Goal: Transaction & Acquisition: Subscribe to service/newsletter

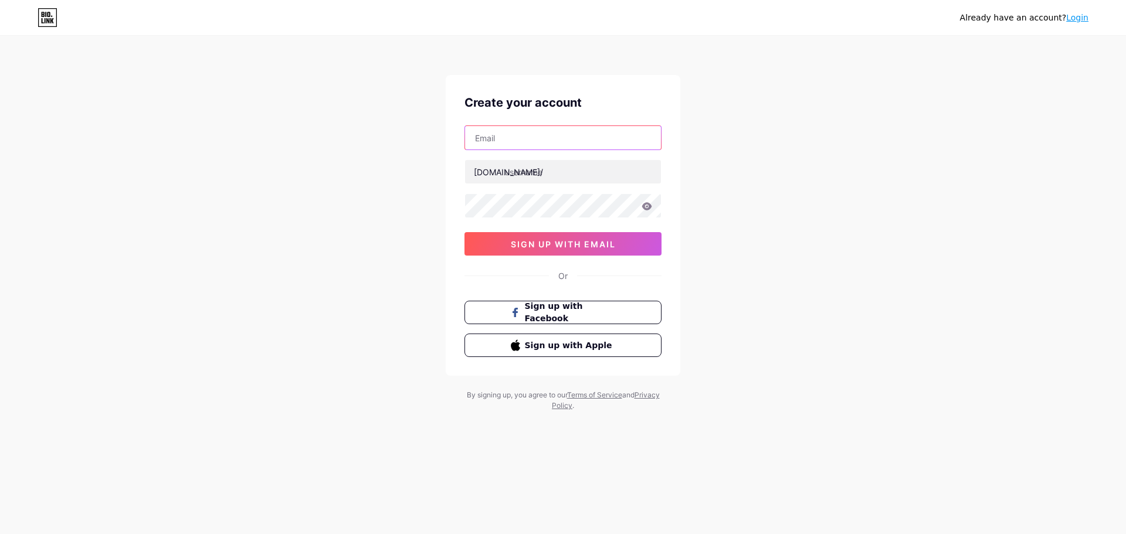
click at [522, 145] on input "text" at bounding box center [563, 137] width 196 height 23
paste input "[EMAIL_ADDRESS][DOMAIN_NAME]"
type input "[EMAIL_ADDRESS][DOMAIN_NAME]"
click at [538, 182] on div at bounding box center [563, 172] width 197 height 25
click at [536, 174] on input "text" at bounding box center [563, 171] width 196 height 23
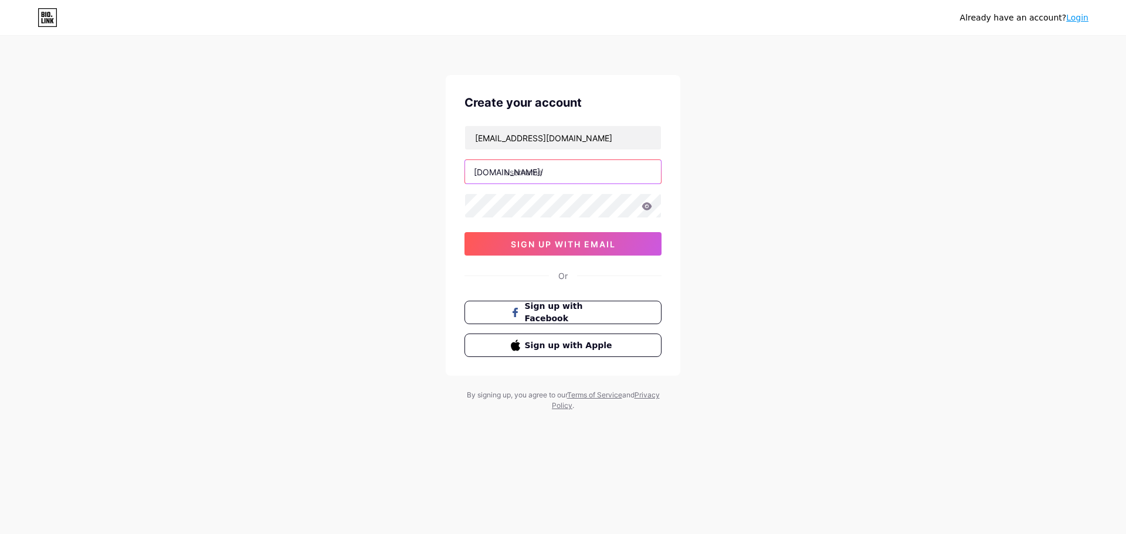
paste input "1sunwininfo"
type input "1sunwininfo"
click at [532, 238] on button "sign up with email" at bounding box center [563, 243] width 197 height 23
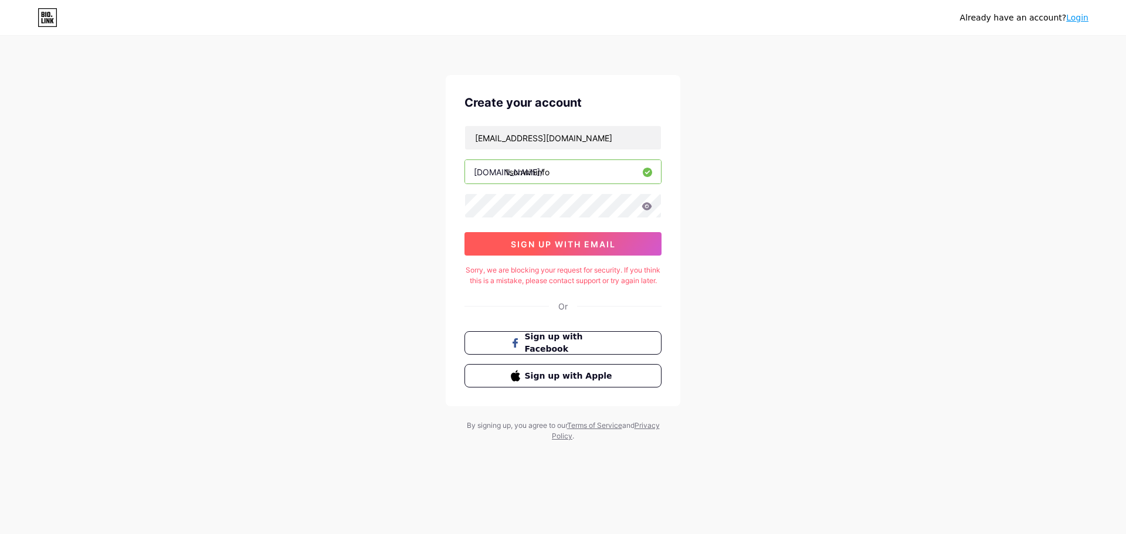
click at [560, 241] on span "sign up with email" at bounding box center [563, 244] width 105 height 10
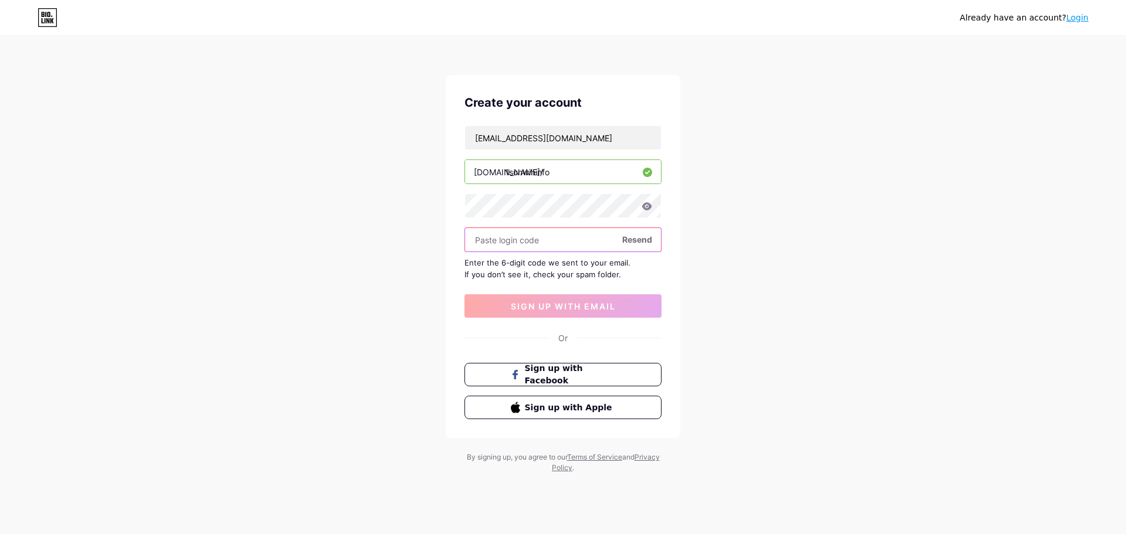
click at [507, 245] on input "text" at bounding box center [563, 239] width 196 height 23
paste input "171697"
type input "171697"
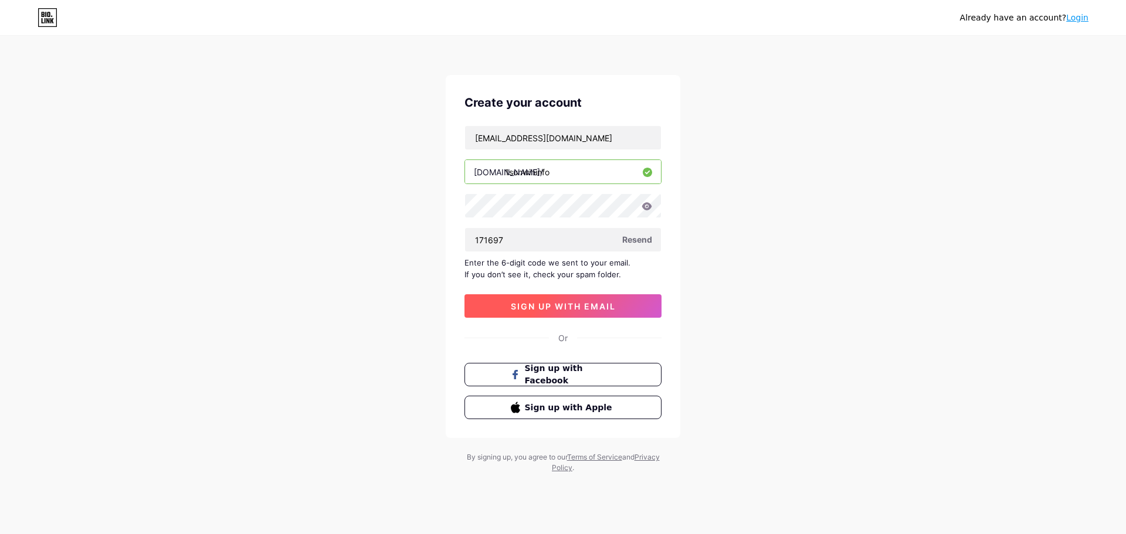
click at [551, 304] on span "sign up with email" at bounding box center [563, 307] width 105 height 10
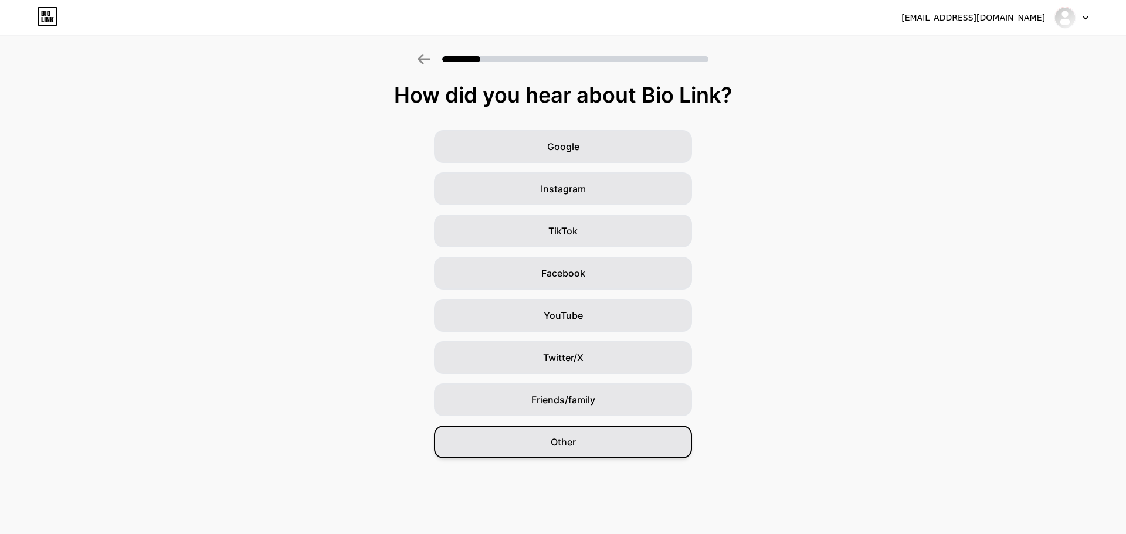
click at [587, 459] on div "[EMAIL_ADDRESS][DOMAIN_NAME] Logout Link Copied How did you hear about Bio Link…" at bounding box center [563, 267] width 1126 height 534
click at [587, 446] on div "Other" at bounding box center [563, 442] width 258 height 33
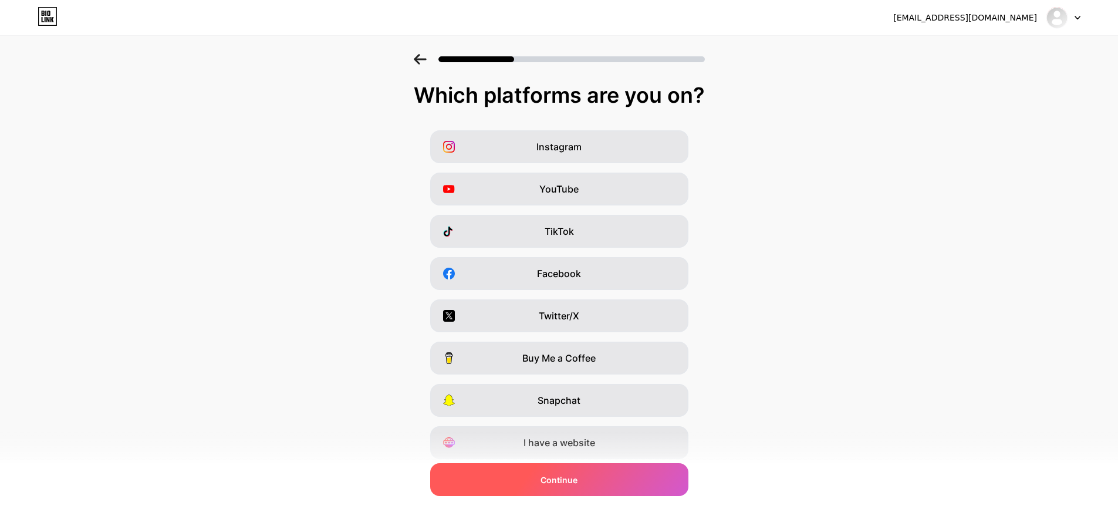
click at [558, 481] on span "Continue" at bounding box center [558, 479] width 37 height 12
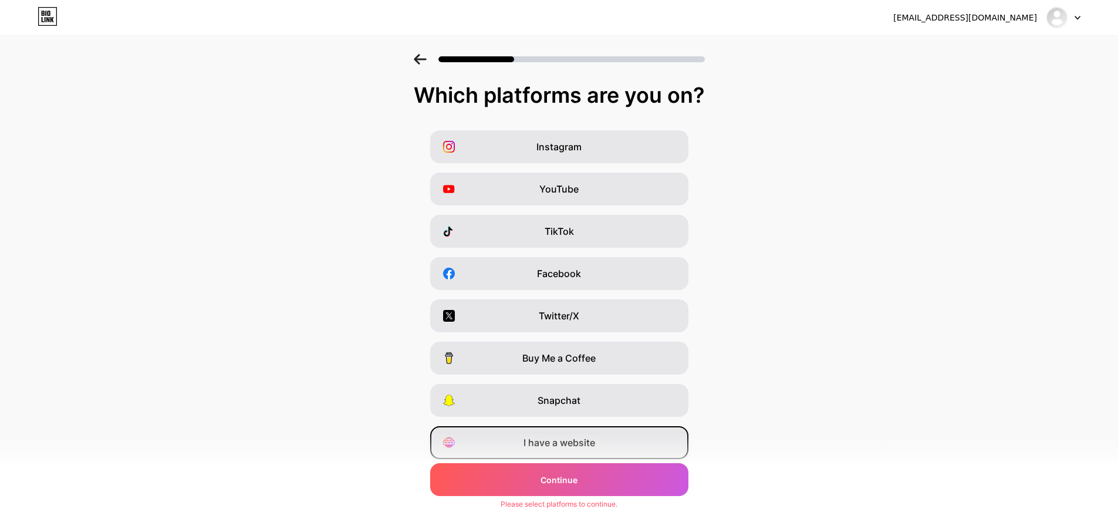
click at [558, 451] on div "I have a website" at bounding box center [559, 442] width 258 height 33
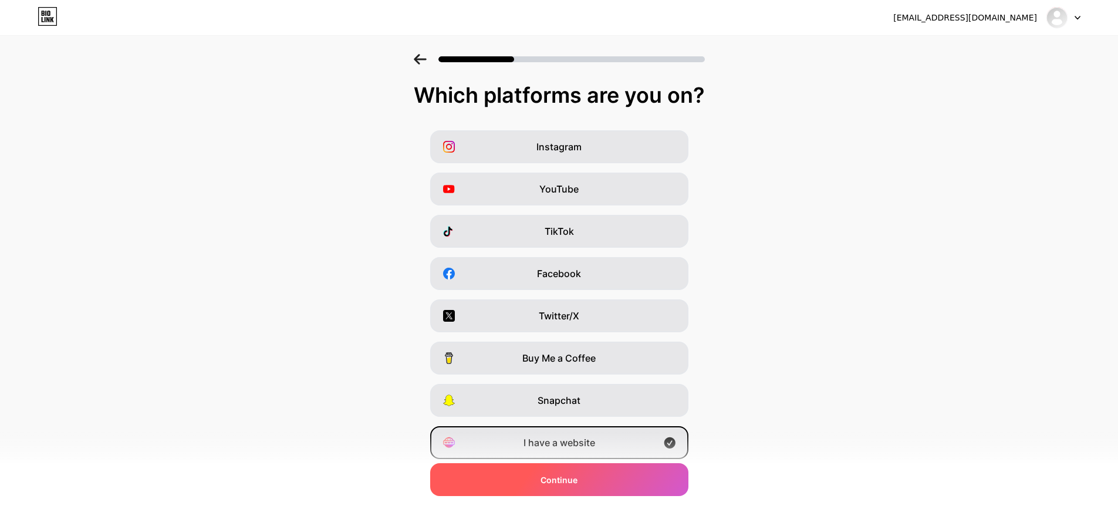
click at [567, 478] on span "Continue" at bounding box center [558, 479] width 37 height 12
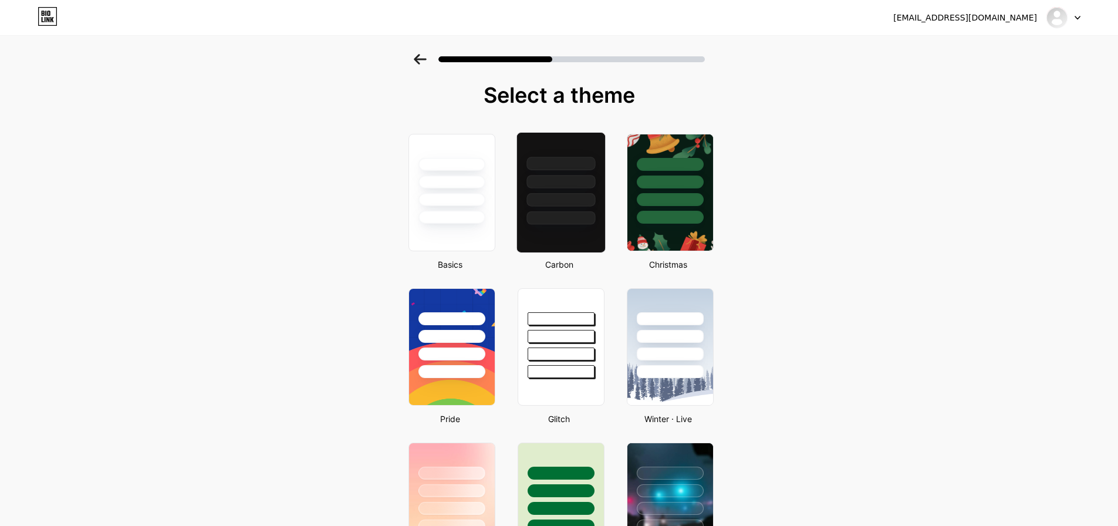
click at [550, 228] on div at bounding box center [560, 192] width 89 height 121
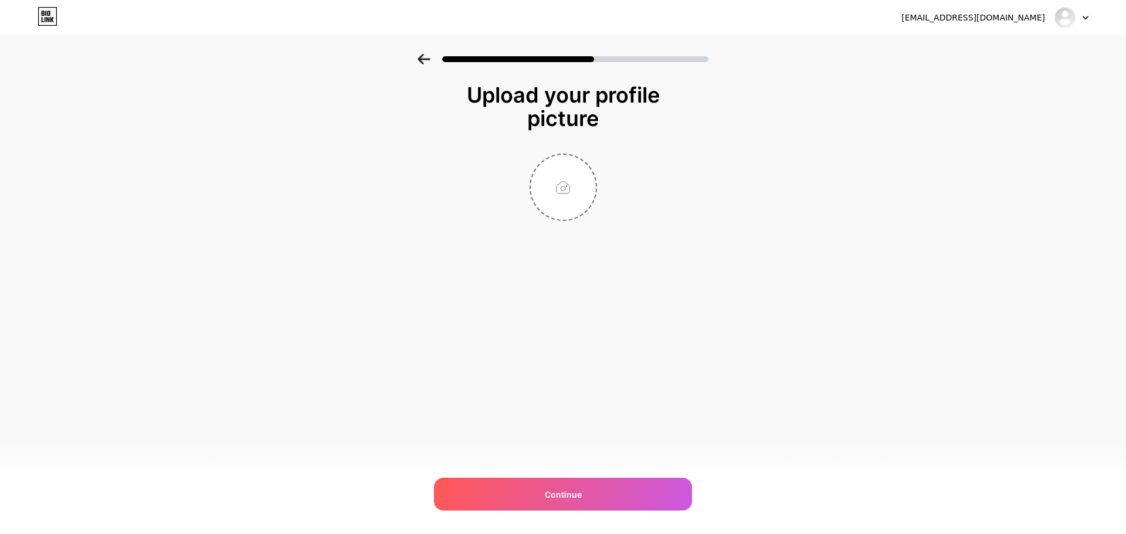
click at [478, 234] on div "Upload your profile picture Continue" at bounding box center [563, 181] width 235 height 197
click at [566, 189] on input "file" at bounding box center [563, 187] width 65 height 65
type input "C:\fakepath\Screenshot [DATE] 235320.jpg"
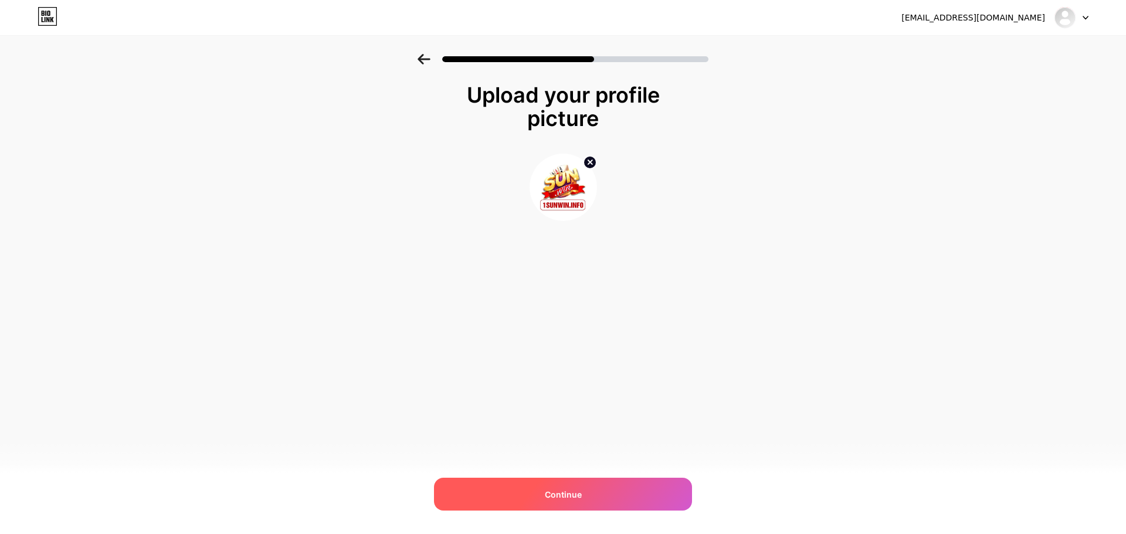
click at [587, 478] on div "Continue" at bounding box center [563, 494] width 258 height 33
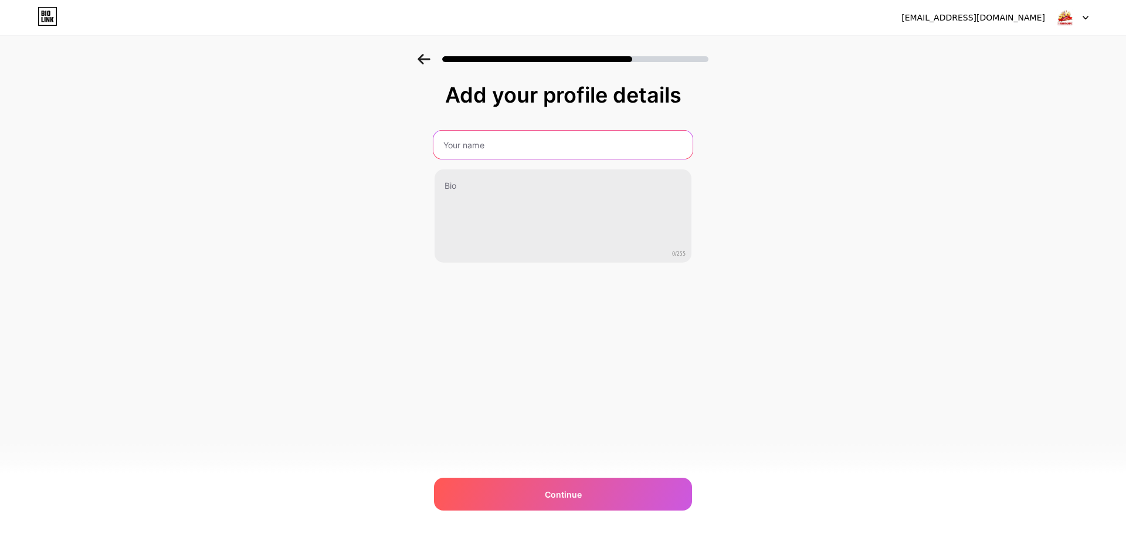
click at [478, 155] on input "text" at bounding box center [563, 145] width 259 height 28
paste input "Sunwin – sân chơi giải trí trực tuyến đa dạng"
type input "Sunwin – sân chơi giải trí trực tuyến đa dạng"
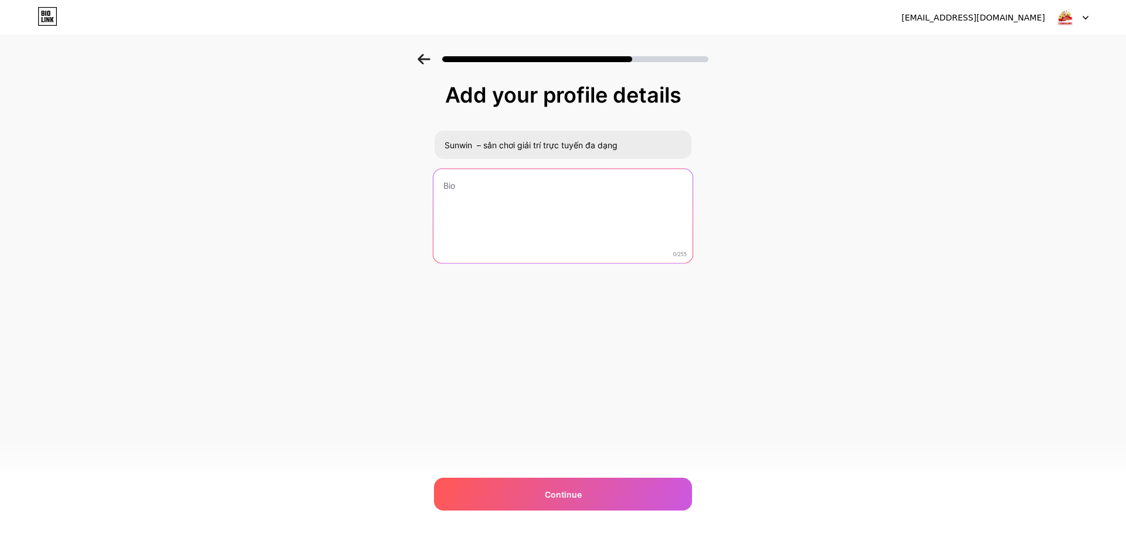
click at [498, 209] on textarea at bounding box center [563, 217] width 259 height 96
paste textarea ""[PERSON_NAME] mang đến cho người chơi trải nghiệm cá cược và giải trí toàn diệ…"
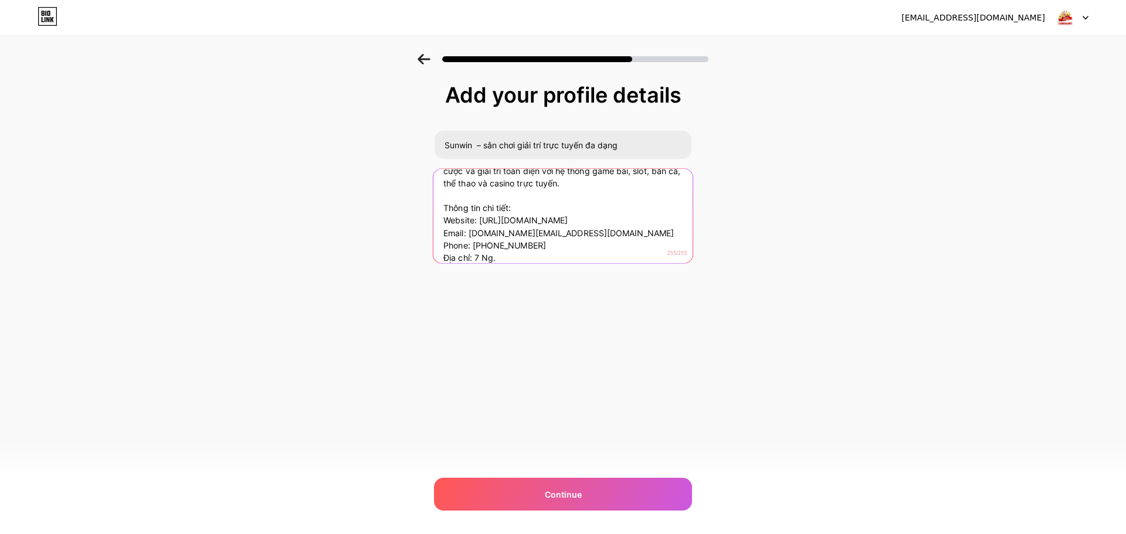
scroll to position [36, 0]
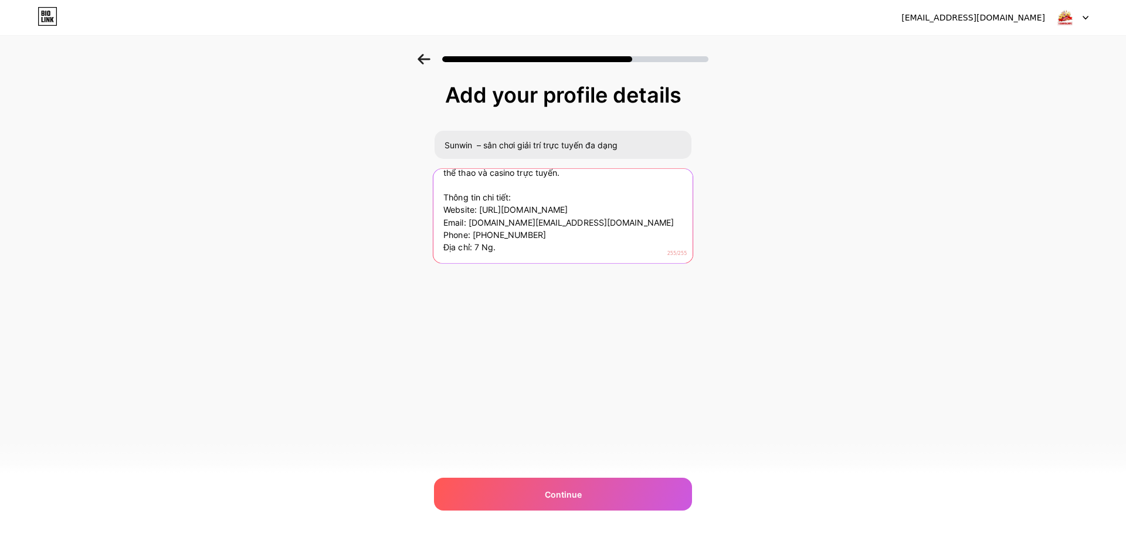
drag, startPoint x: 500, startPoint y: 258, endPoint x: 383, endPoint y: 263, distance: 116.9
click at [383, 263] on div "Add your profile details Sunwin – sân chơi giải trí trực tuyến đa dạng "Sunwin …" at bounding box center [563, 188] width 1126 height 268
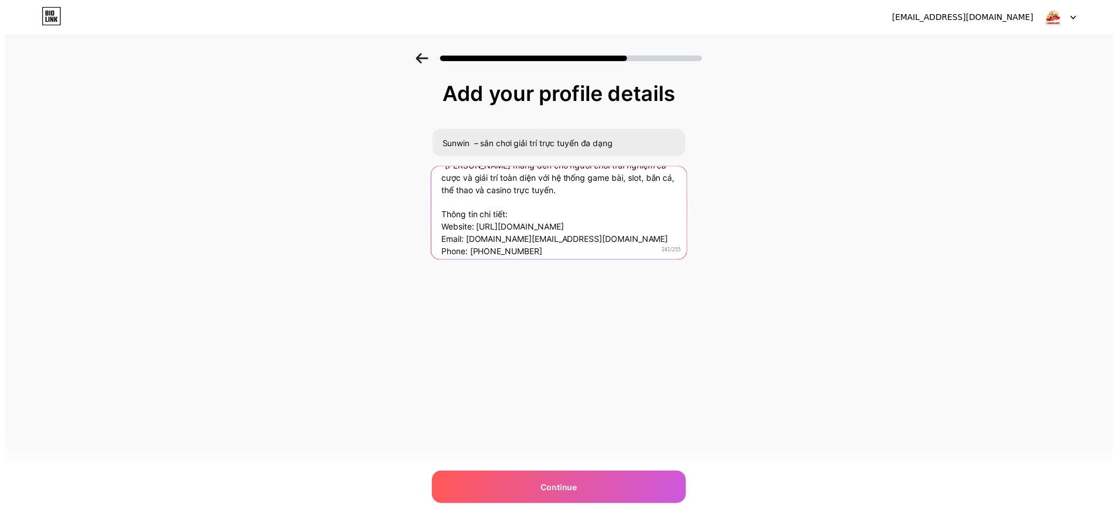
scroll to position [0, 0]
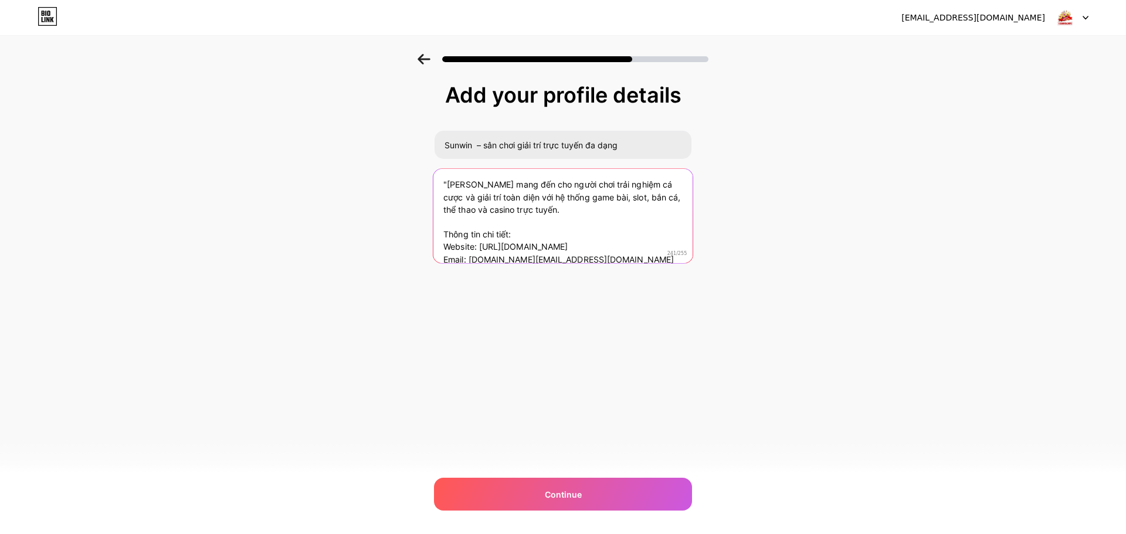
click at [448, 180] on textarea ""[PERSON_NAME] mang đến cho người chơi trải nghiệm cá cược và giải trí toàn diệ…" at bounding box center [563, 216] width 259 height 96
type textarea "[PERSON_NAME] mang đến cho người chơi trải nghiệm cá cược và giải trí toàn diện…"
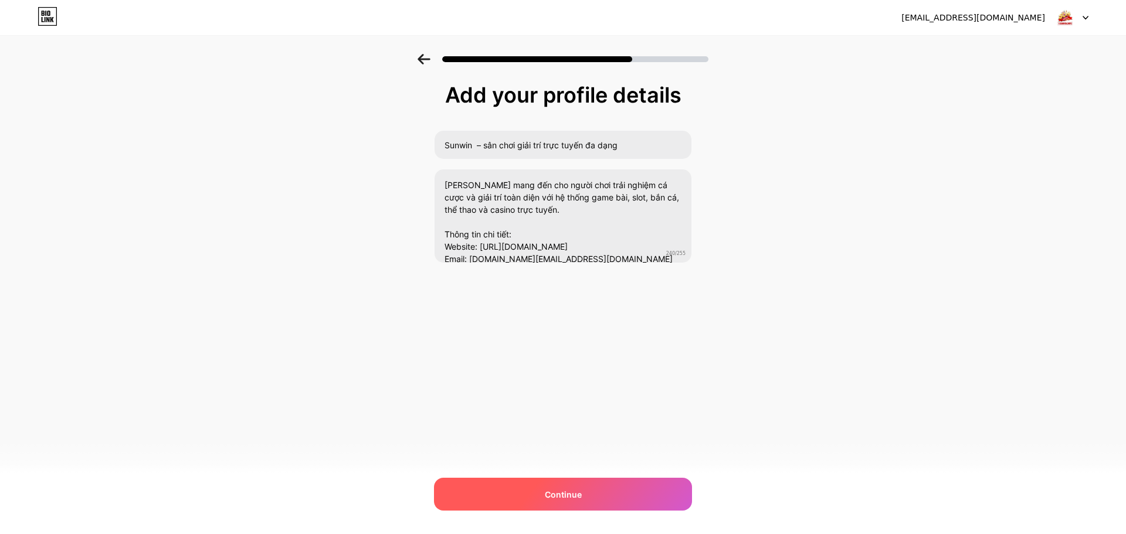
click at [586, 492] on div "Continue" at bounding box center [563, 494] width 258 height 33
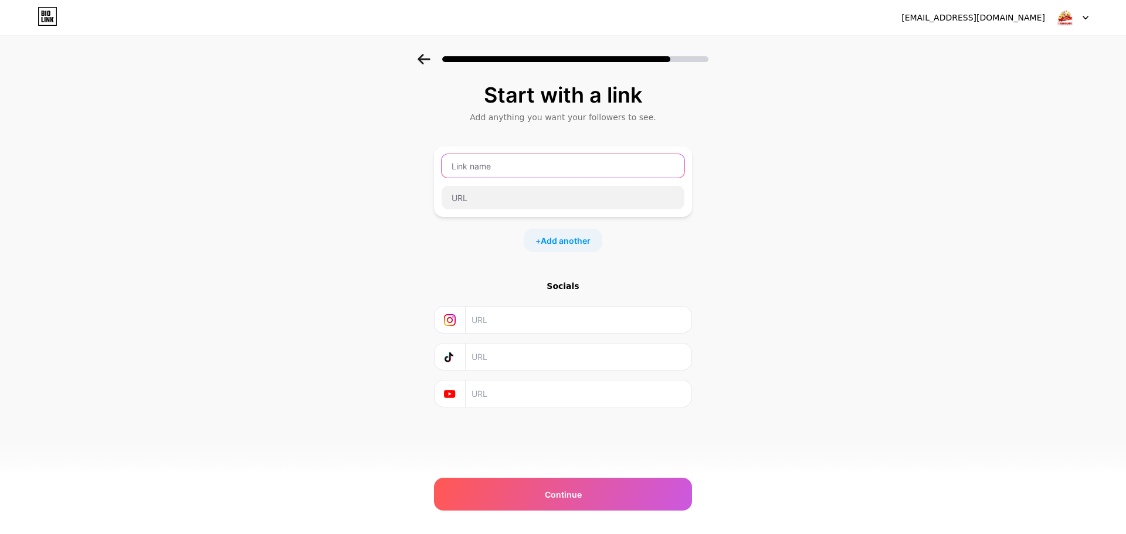
click at [516, 168] on input "text" at bounding box center [563, 165] width 243 height 23
click at [488, 169] on input "text" at bounding box center [563, 165] width 243 height 23
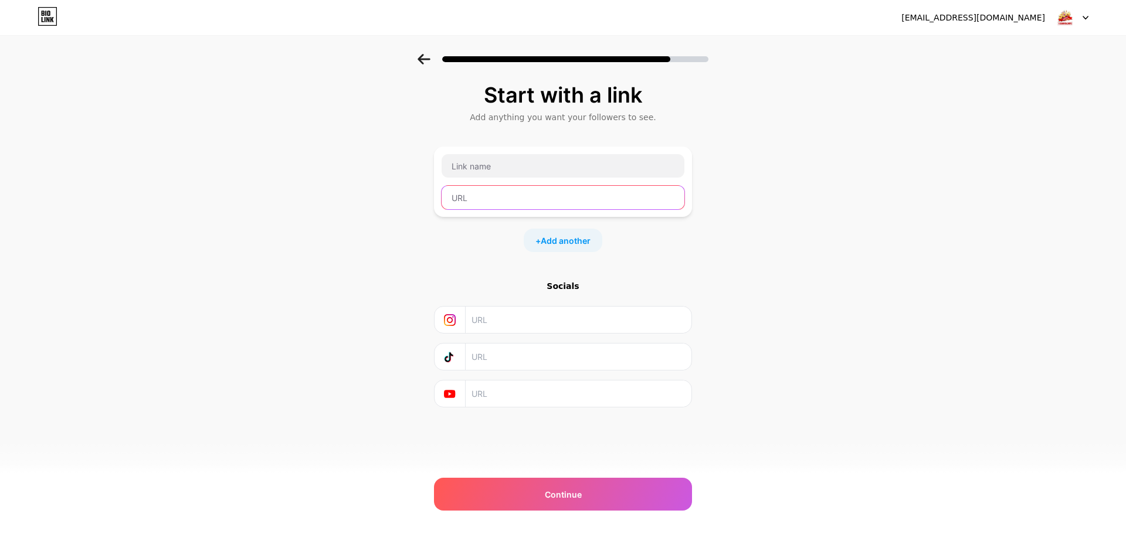
click at [566, 194] on input "text" at bounding box center [563, 197] width 243 height 23
paste input "[URL][DOMAIN_NAME]"
type input "[URL][DOMAIN_NAME]"
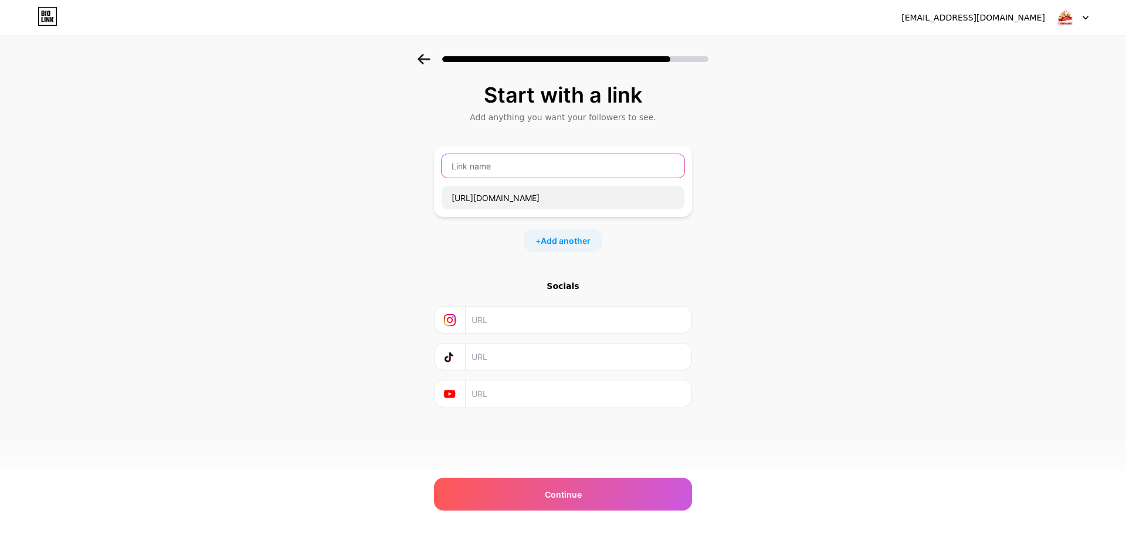
click at [499, 170] on input "text" at bounding box center [563, 165] width 243 height 23
type input "Website"
click at [560, 241] on span "Add another" at bounding box center [566, 241] width 50 height 12
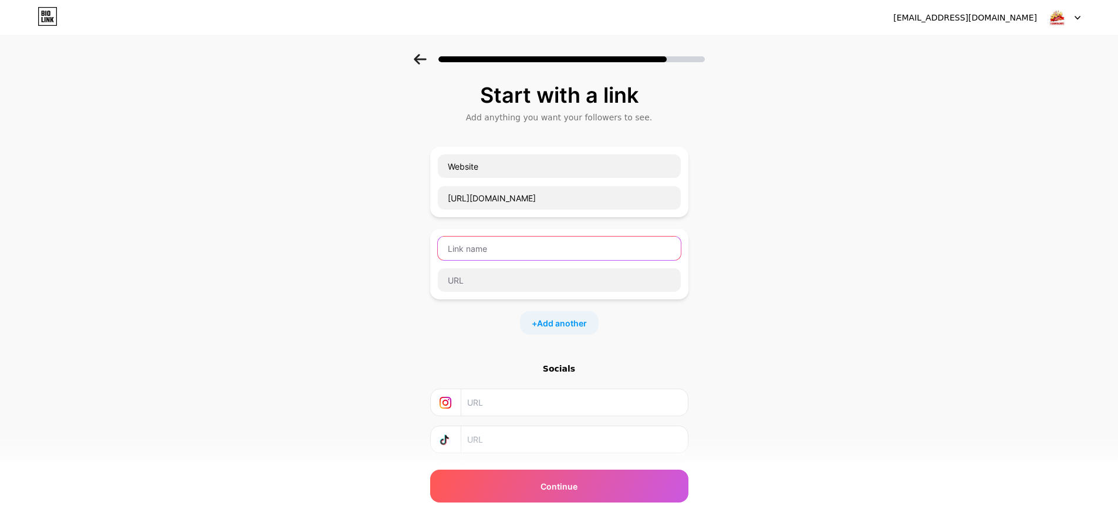
click at [490, 238] on input "text" at bounding box center [559, 247] width 243 height 23
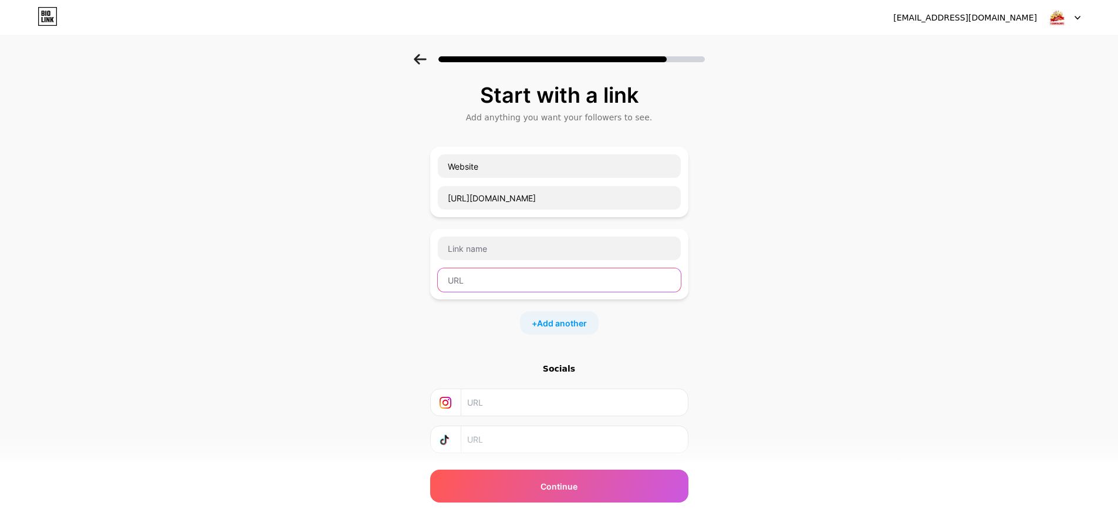
click at [495, 276] on input "text" at bounding box center [559, 279] width 243 height 23
paste input "[URL][DOMAIN_NAME]"
click at [483, 283] on input "[URL][DOMAIN_NAME]" at bounding box center [559, 279] width 243 height 23
click at [483, 282] on input "[URL][DOMAIN_NAME]" at bounding box center [559, 279] width 243 height 23
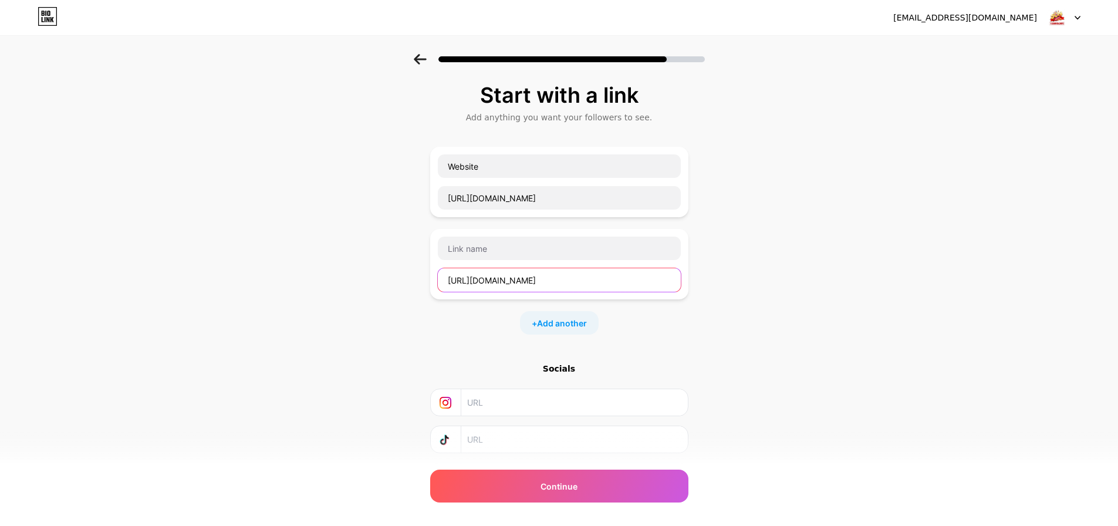
click at [483, 282] on input "[URL][DOMAIN_NAME]" at bounding box center [559, 279] width 243 height 23
click at [482, 282] on input "[URL][DOMAIN_NAME]" at bounding box center [559, 279] width 243 height 23
click at [480, 281] on input "[URL][DOMAIN_NAME]" at bounding box center [559, 279] width 243 height 23
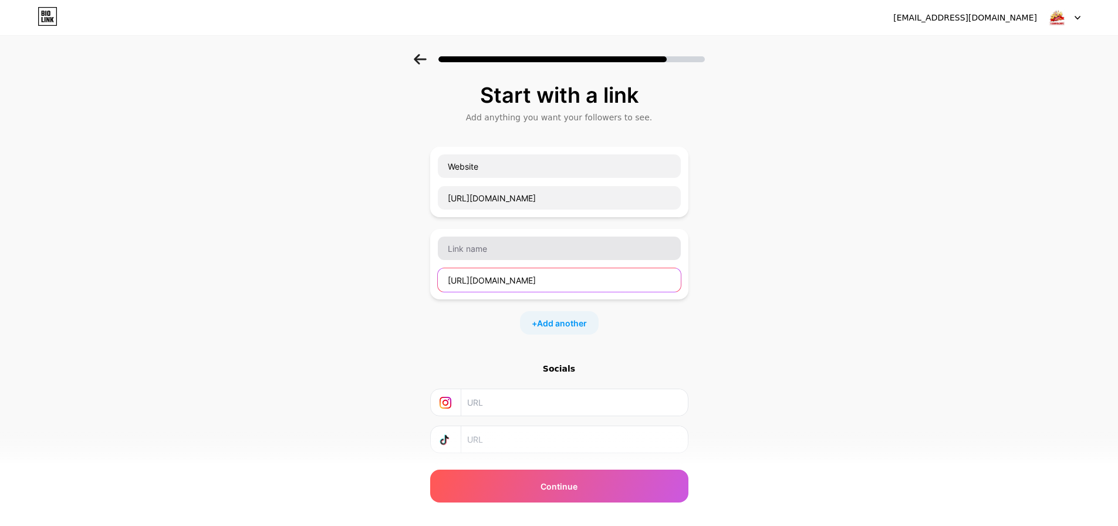
type input "[URL][DOMAIN_NAME]"
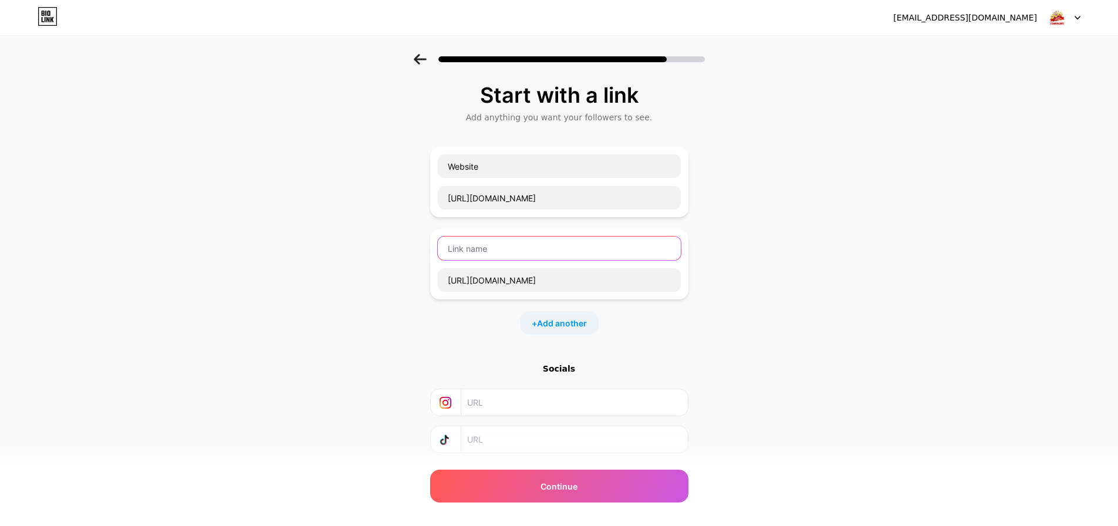
click at [475, 251] on input "text" at bounding box center [559, 247] width 243 height 23
paste input "x"
type input "x"
click at [553, 321] on span "Add another" at bounding box center [562, 323] width 50 height 12
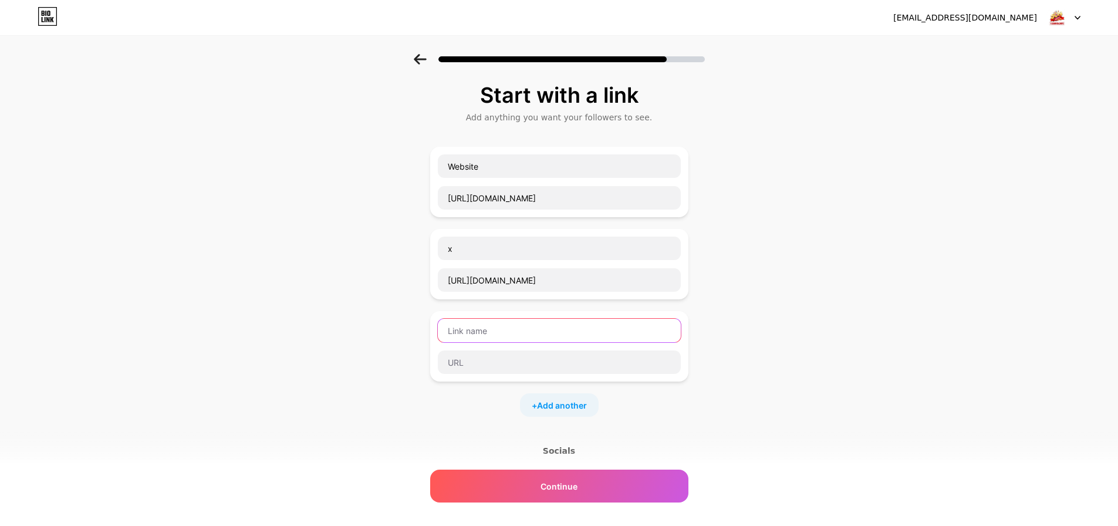
click at [536, 331] on input "text" at bounding box center [559, 330] width 243 height 23
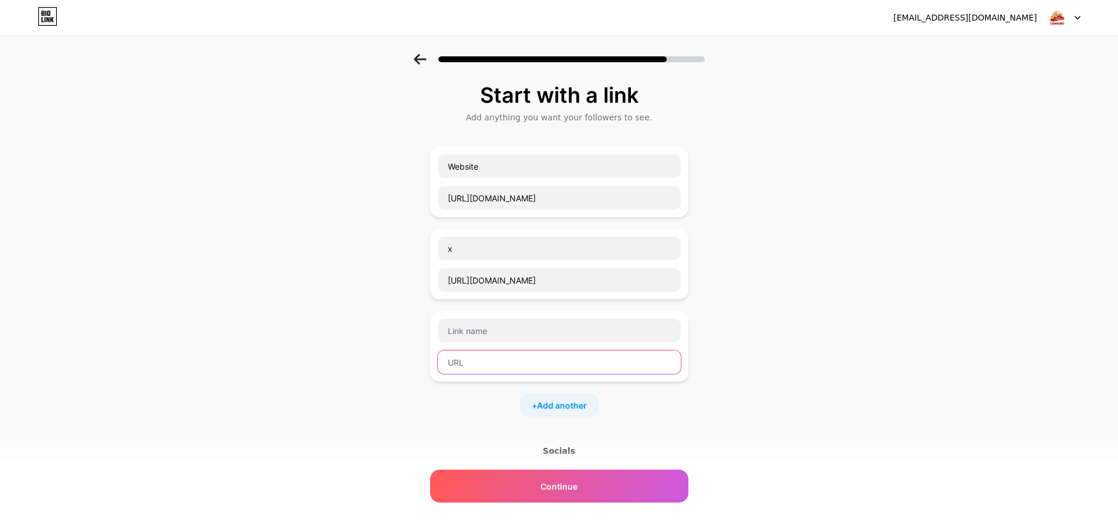
click at [504, 363] on input "text" at bounding box center [559, 361] width 243 height 23
paste input "[URL][DOMAIN_NAME]"
click at [518, 364] on input "[URL][DOMAIN_NAME]" at bounding box center [559, 361] width 243 height 23
type input "[URL][DOMAIN_NAME]"
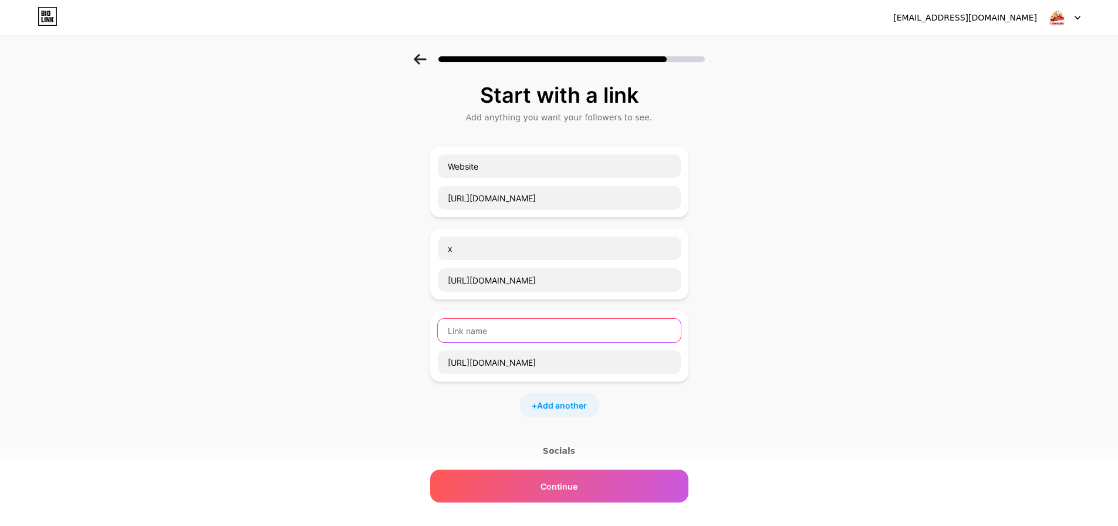
click at [507, 335] on input "text" at bounding box center [559, 330] width 243 height 23
paste input "youtube"
type input "youtube"
click at [571, 407] on span "Add another" at bounding box center [562, 405] width 50 height 12
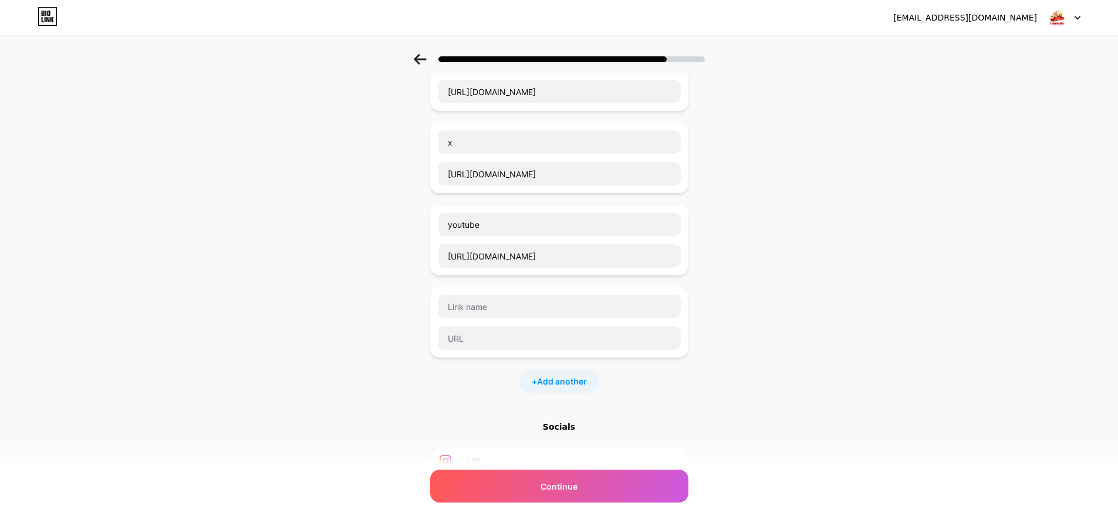
scroll to position [195, 0]
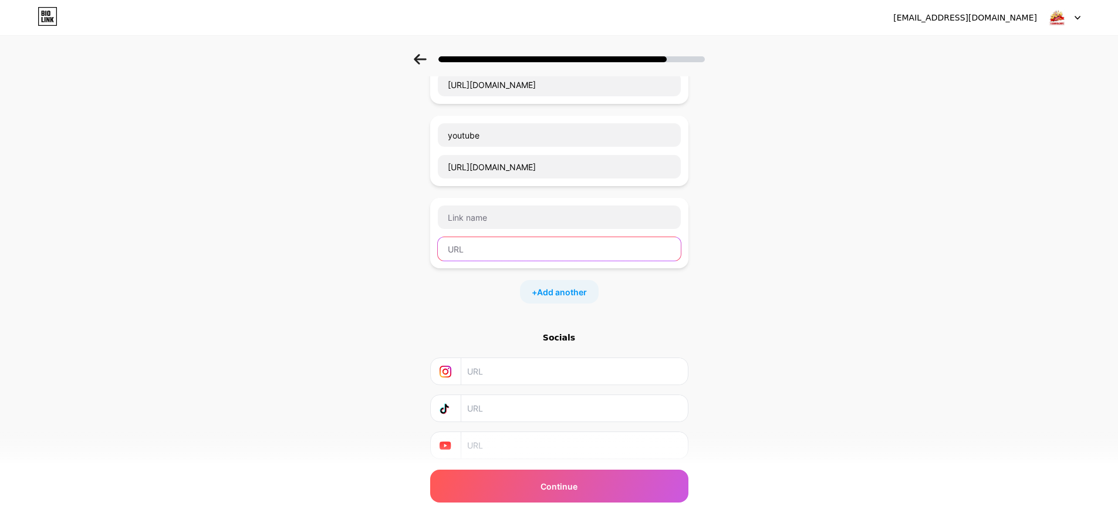
click at [487, 238] on input "text" at bounding box center [559, 248] width 243 height 23
paste input "[URL][DOMAIN_NAME]"
click at [516, 251] on input "[URL][DOMAIN_NAME]" at bounding box center [559, 248] width 243 height 23
type input "[URL][DOMAIN_NAME]"
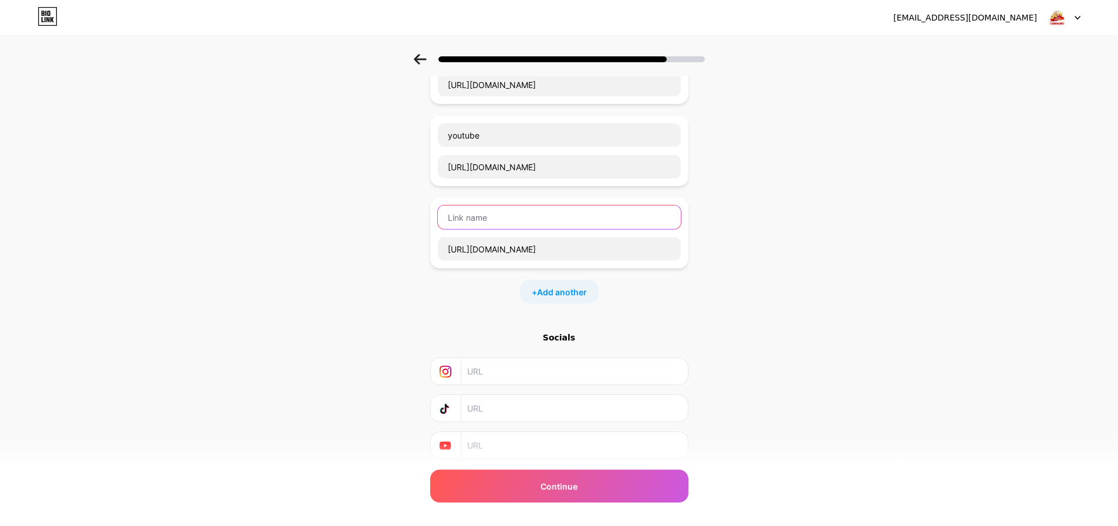
click at [484, 224] on input "text" at bounding box center [559, 216] width 243 height 23
paste input "pinterest"
type input "pinterest"
click at [564, 289] on span "Add another" at bounding box center [562, 292] width 50 height 12
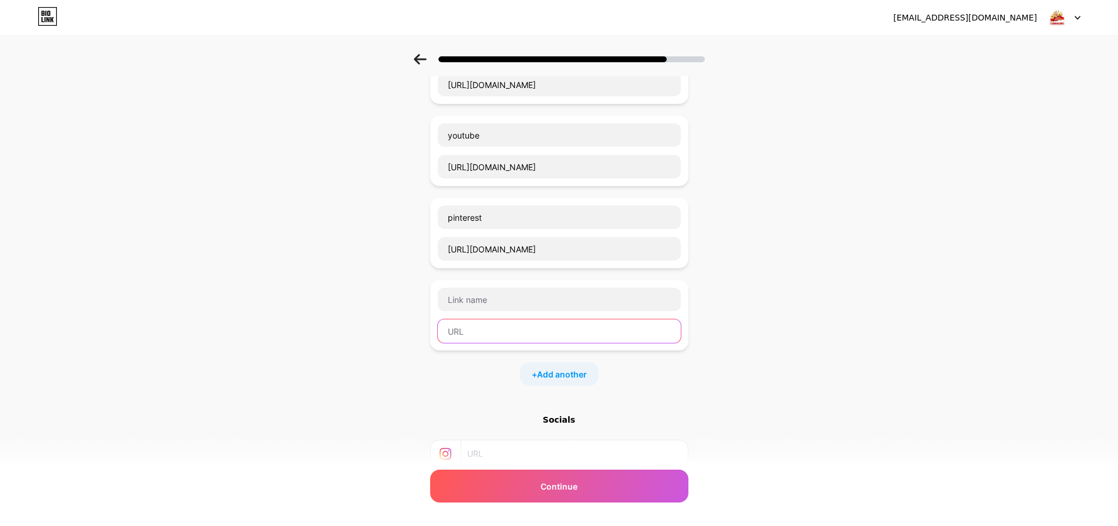
click at [501, 326] on input "text" at bounding box center [559, 330] width 243 height 23
paste input "[URL][DOMAIN_NAME]"
click at [511, 337] on input "[URL][DOMAIN_NAME]" at bounding box center [559, 330] width 243 height 23
type input "[URL][DOMAIN_NAME]"
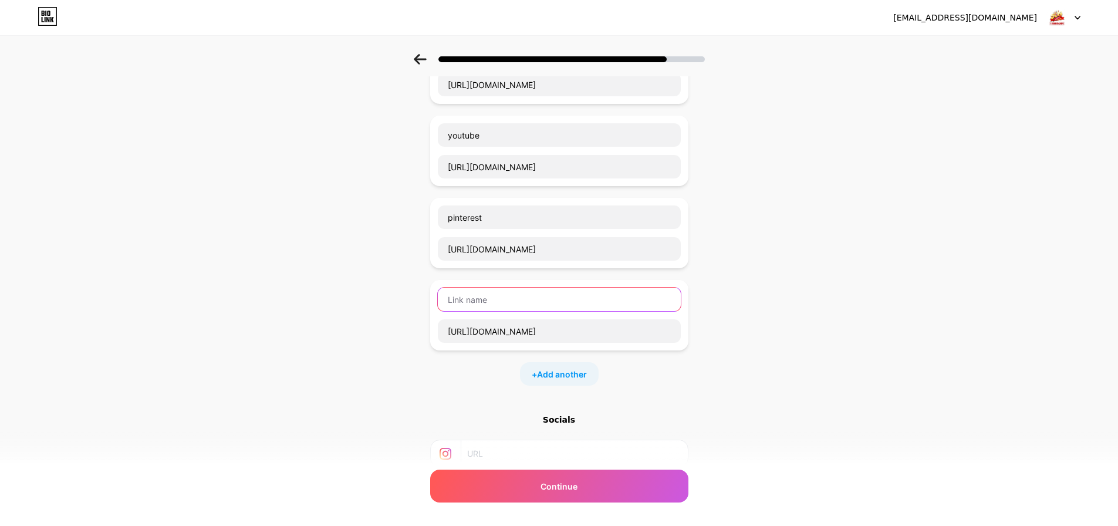
click at [492, 288] on input "text" at bounding box center [559, 298] width 243 height 23
paste input "twitch"
type input "twitch"
click at [564, 374] on span "Add another" at bounding box center [562, 374] width 50 height 12
click at [502, 414] on input "text" at bounding box center [559, 412] width 243 height 23
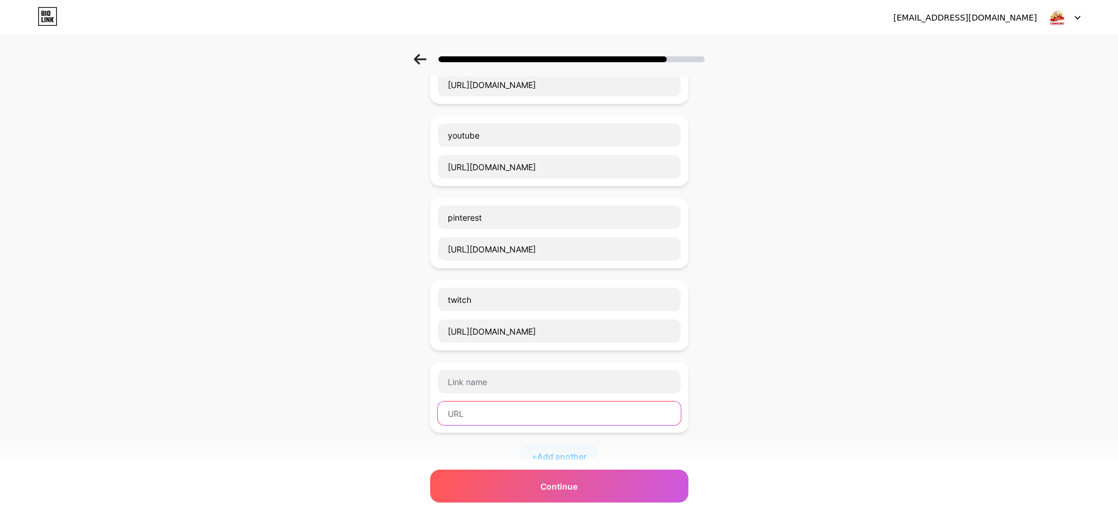
paste input "[URL][DOMAIN_NAME]"
click at [500, 413] on input "[URL][DOMAIN_NAME]" at bounding box center [559, 412] width 243 height 23
type input "[URL][DOMAIN_NAME]"
click at [505, 396] on div "[URL][DOMAIN_NAME]" at bounding box center [559, 397] width 244 height 56
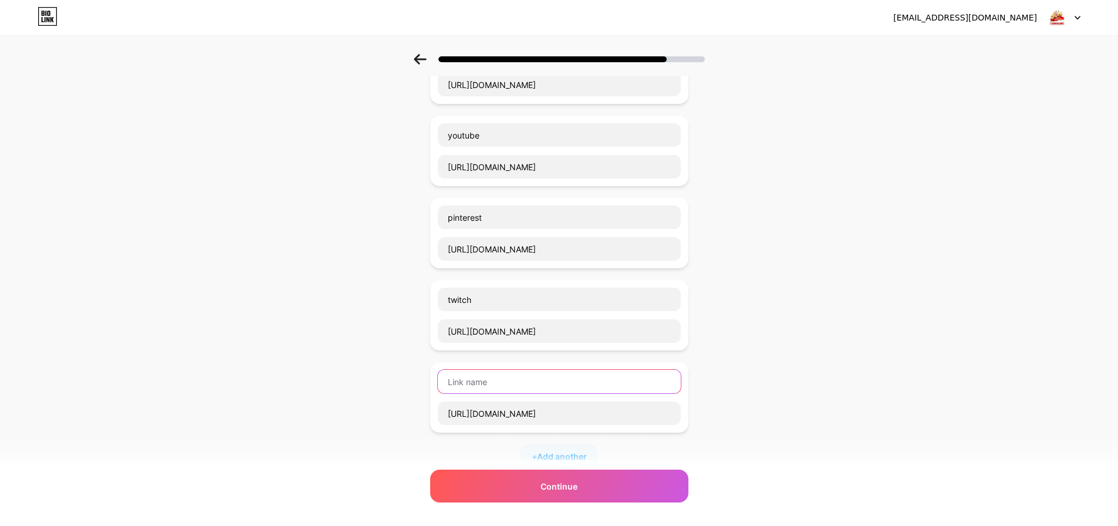
click at [505, 380] on input "text" at bounding box center [559, 381] width 243 height 23
paste input "gravatar"
type input "gravatar"
click at [783, 437] on div "Start with a link Add anything you want your followers to see. Website [URL][DO…" at bounding box center [559, 270] width 1118 height 823
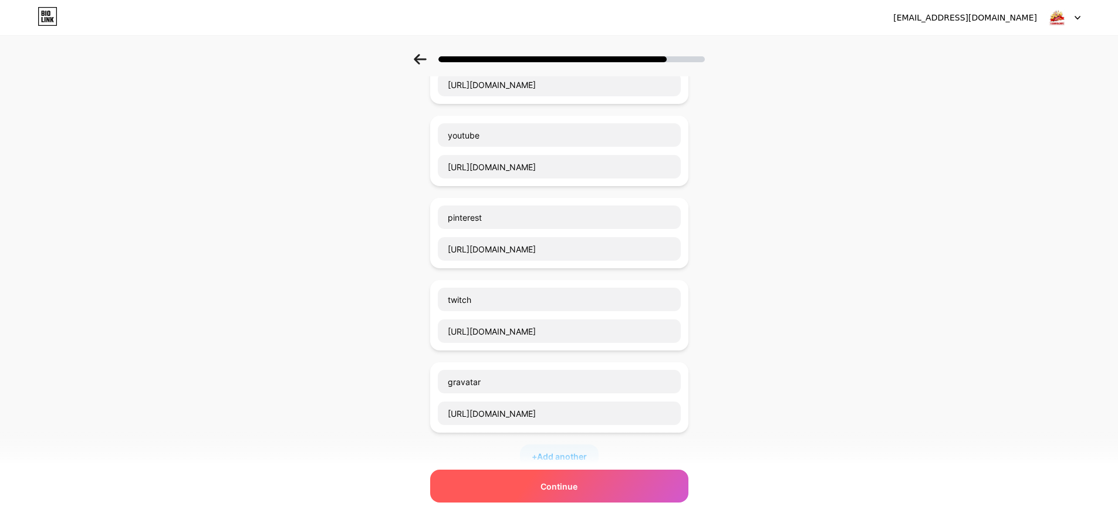
click at [595, 480] on div "Continue" at bounding box center [559, 485] width 258 height 33
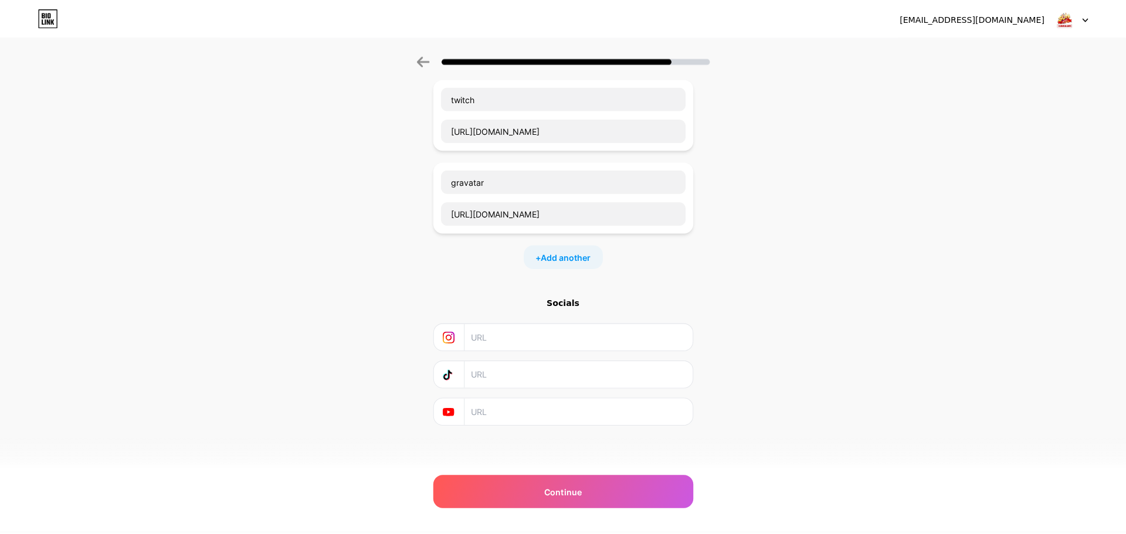
scroll to position [0, 0]
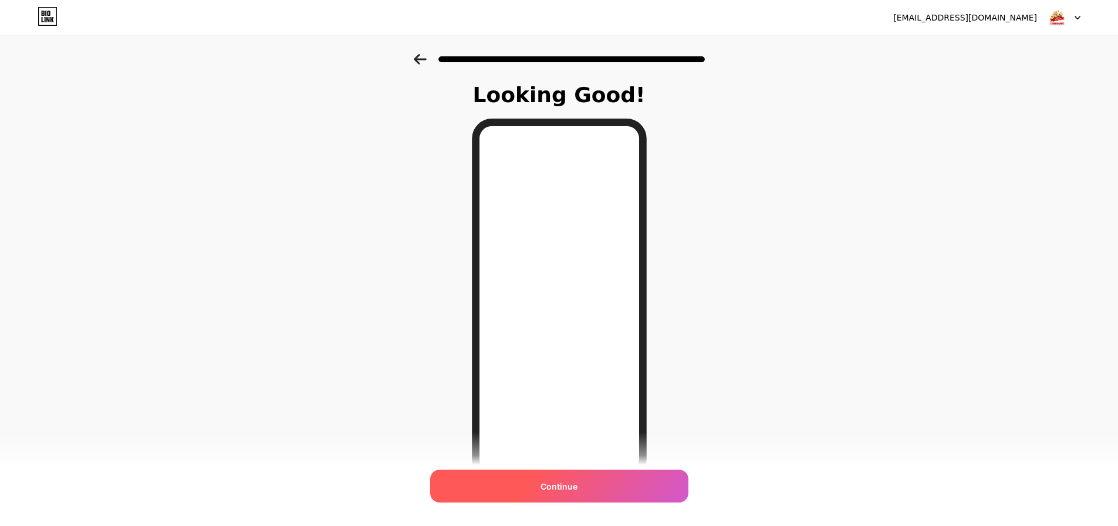
click at [604, 482] on div "Continue" at bounding box center [559, 485] width 258 height 33
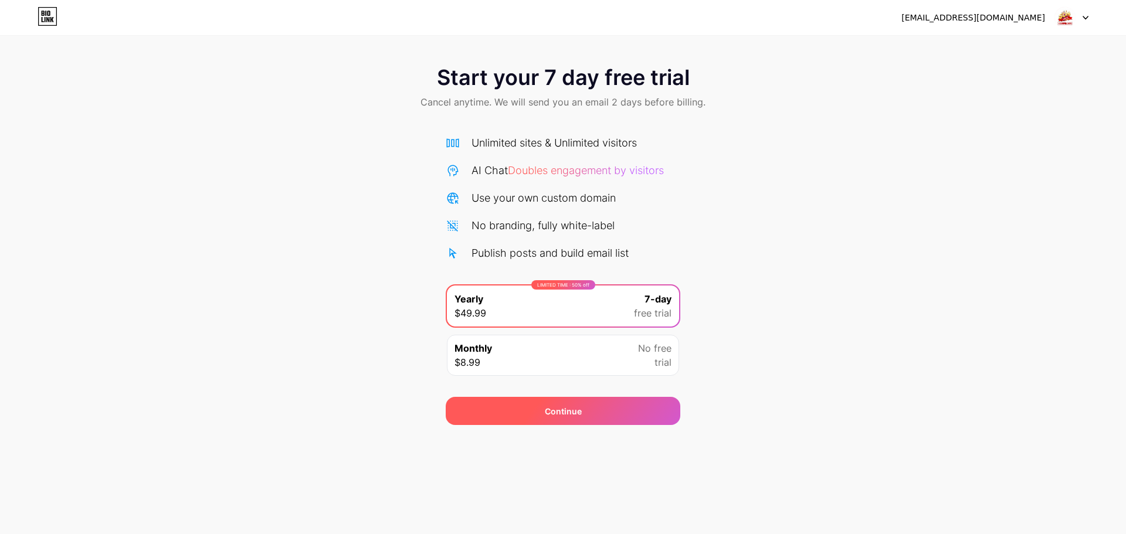
click at [609, 418] on div "Continue" at bounding box center [563, 411] width 235 height 28
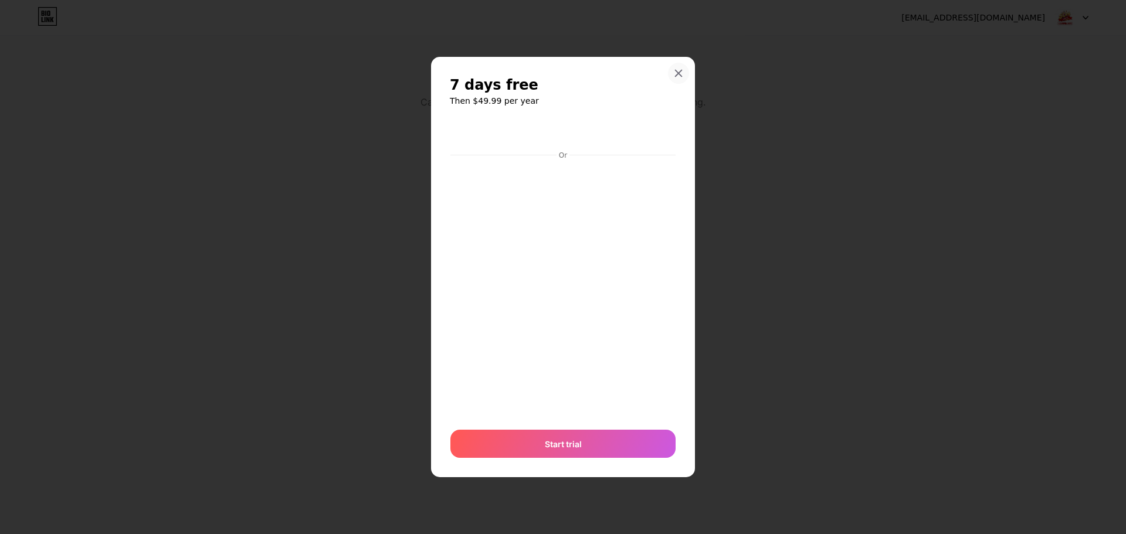
click at [673, 72] on div at bounding box center [678, 73] width 21 height 21
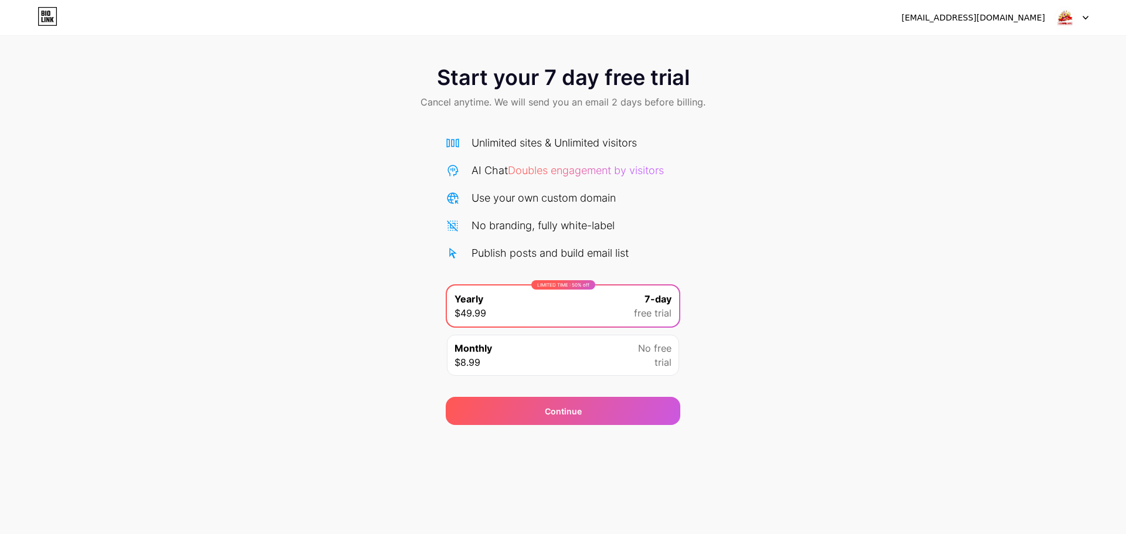
click at [719, 422] on div "Start your 7 day free trial Cancel anytime. We will send you an email 2 days be…" at bounding box center [563, 239] width 1126 height 371
click at [1078, 9] on div at bounding box center [1072, 17] width 34 height 21
click at [973, 81] on div "Start your 7 day free trial Cancel anytime. We will send you an email 2 days be…" at bounding box center [563, 88] width 1126 height 69
click at [976, 21] on div "[EMAIL_ADDRESS][DOMAIN_NAME]" at bounding box center [974, 18] width 144 height 12
click at [893, 168] on div "Start your 7 day free trial Cancel anytime. We will send you an email 2 days be…" at bounding box center [563, 239] width 1126 height 371
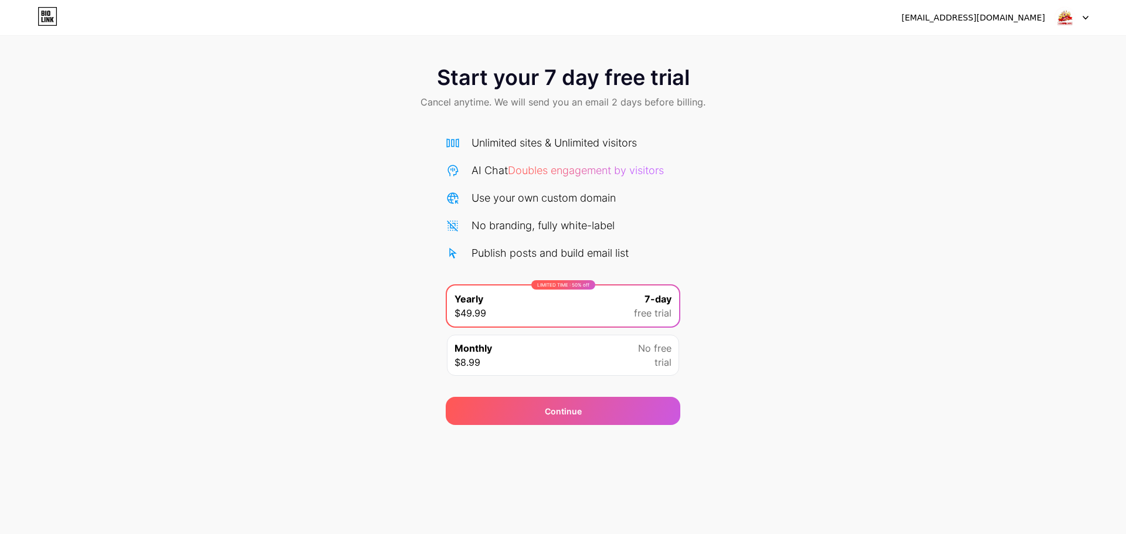
click at [526, 192] on div "Use your own custom domain" at bounding box center [544, 198] width 144 height 16
click at [535, 158] on div "Unlimited sites & Unlimited visitors AI Chat Doubles engagement by visitors Use…" at bounding box center [563, 198] width 235 height 126
click at [537, 165] on span "Doubles engagement by visitors" at bounding box center [586, 170] width 156 height 12
click at [530, 109] on span "Cancel anytime. We will send you an email 2 days before billing." at bounding box center [563, 102] width 285 height 14
click at [577, 305] on div "LIMITED TIME : 50% off Yearly $49.99 7-day free trial" at bounding box center [563, 306] width 232 height 41
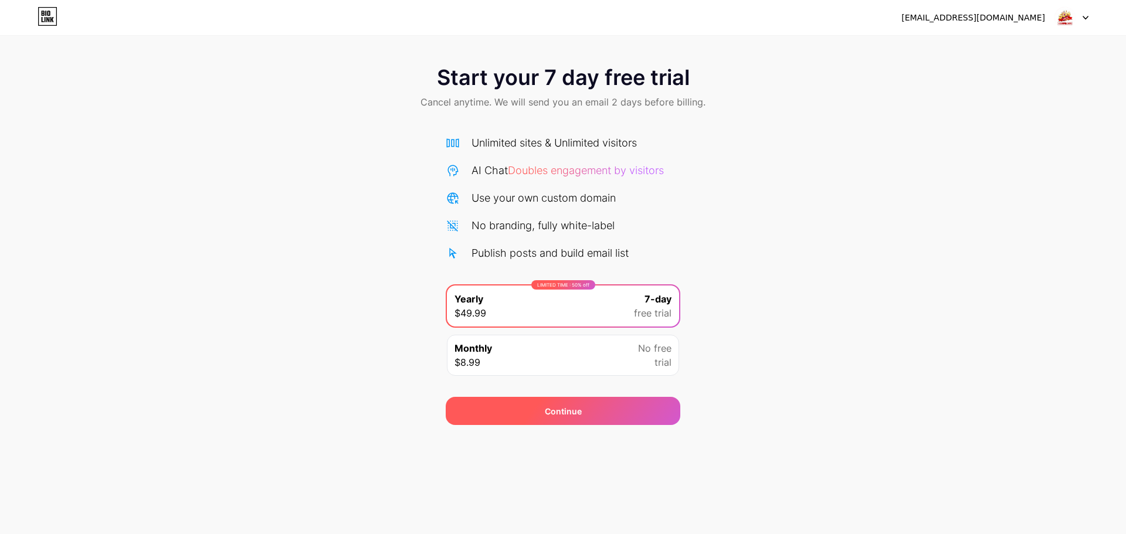
click at [591, 423] on div "Continue" at bounding box center [563, 411] width 235 height 28
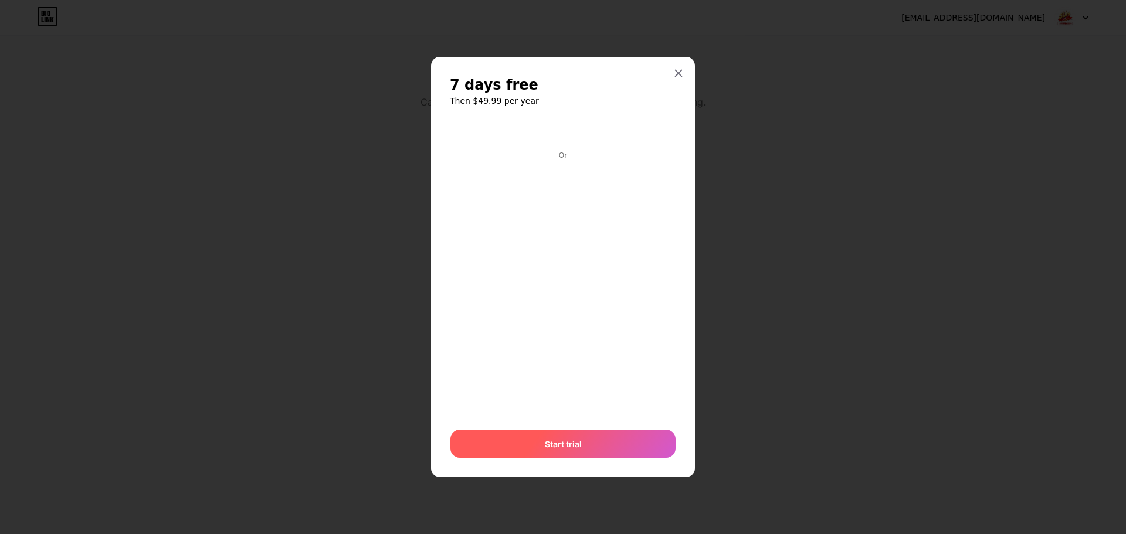
click at [582, 441] on div "Start trial" at bounding box center [563, 444] width 225 height 28
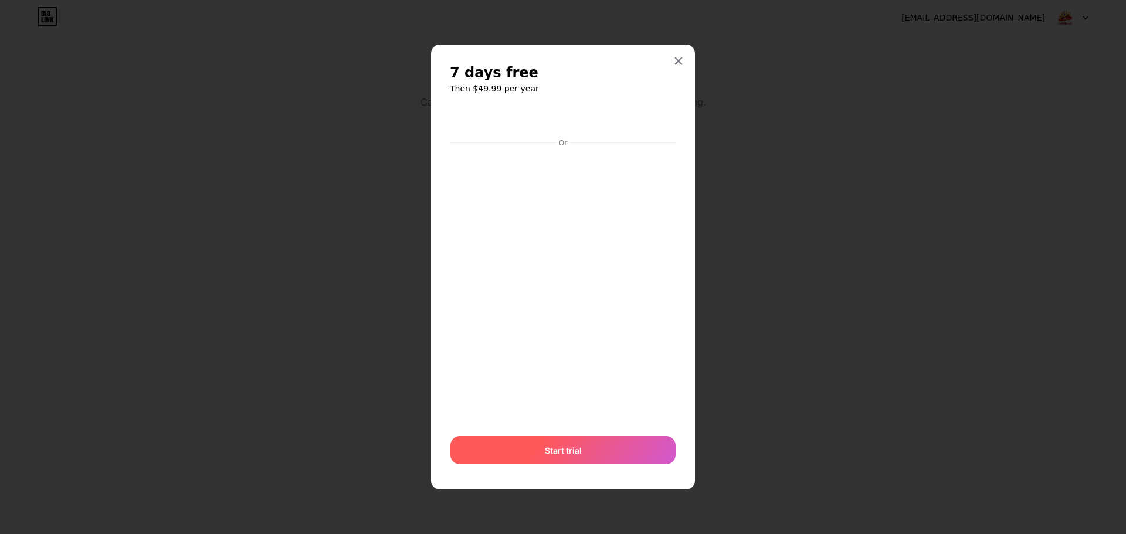
click at [592, 453] on div "Start trial" at bounding box center [563, 450] width 225 height 28
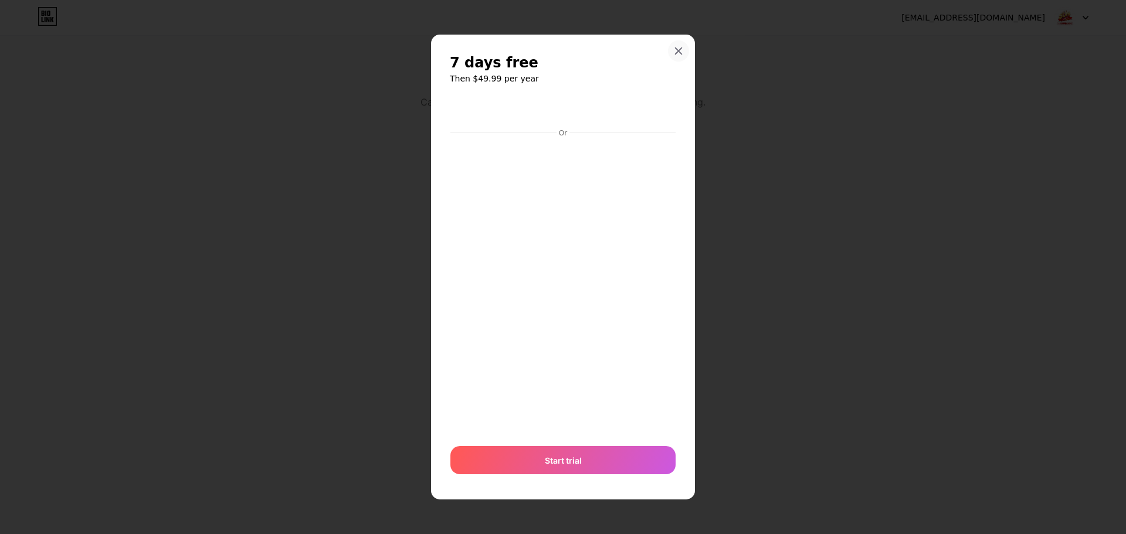
click at [672, 47] on div at bounding box center [678, 50] width 21 height 21
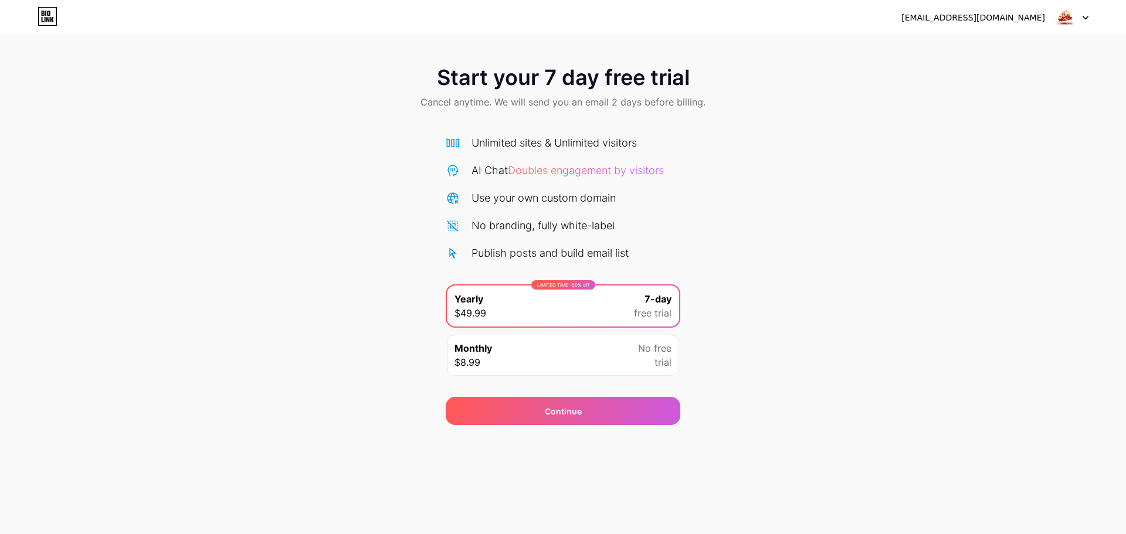
click at [600, 148] on div "Unlimited sites & Unlimited visitors" at bounding box center [554, 143] width 165 height 16
click at [577, 370] on div "Monthly $8.99 No free trial" at bounding box center [563, 355] width 232 height 41
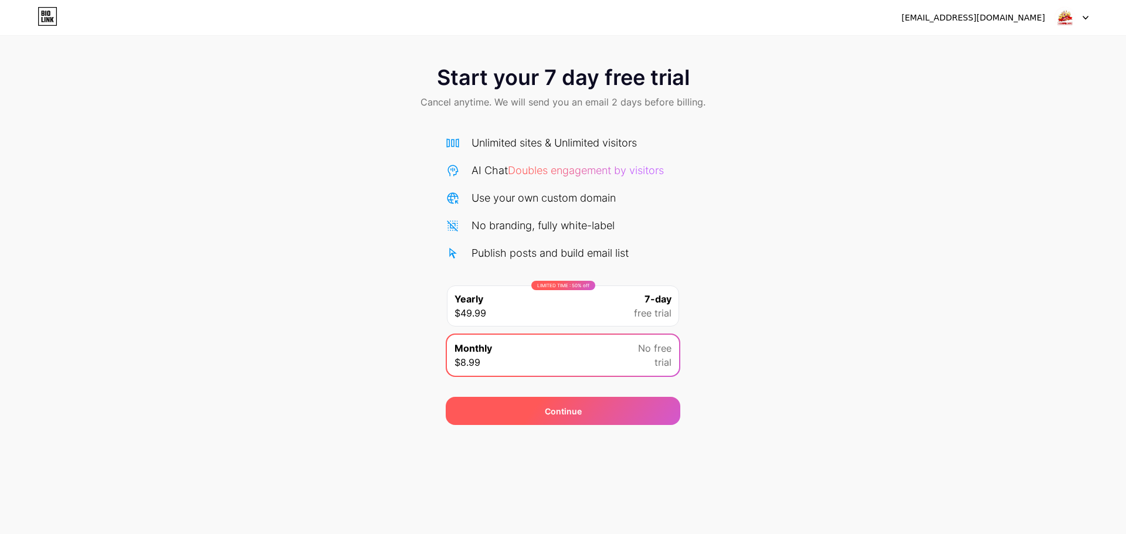
click at [592, 412] on div "Continue" at bounding box center [563, 411] width 235 height 28
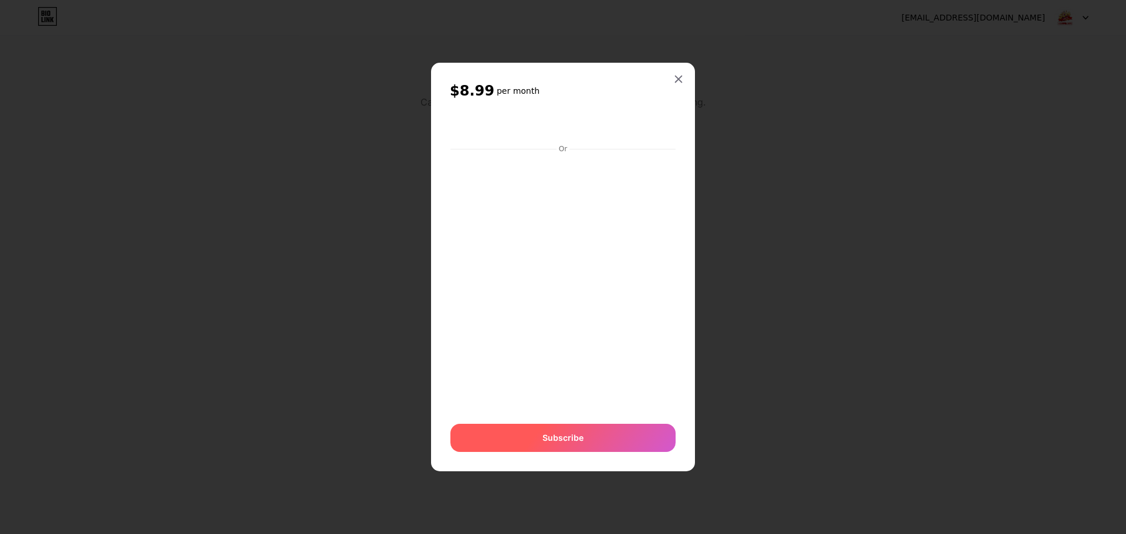
click at [592, 437] on div "Subscribe" at bounding box center [563, 438] width 225 height 28
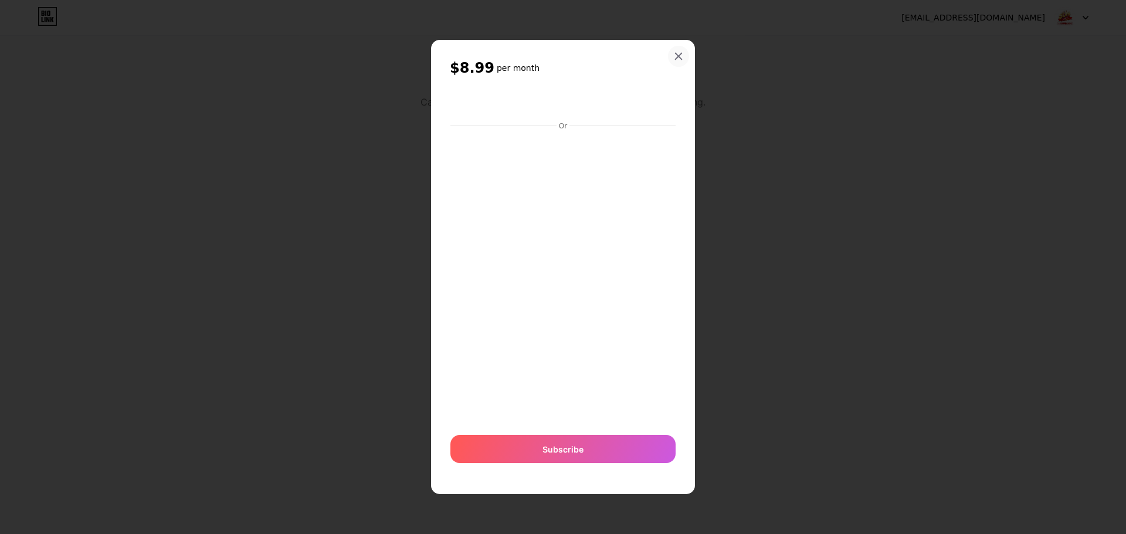
click at [680, 57] on icon at bounding box center [679, 56] width 6 height 6
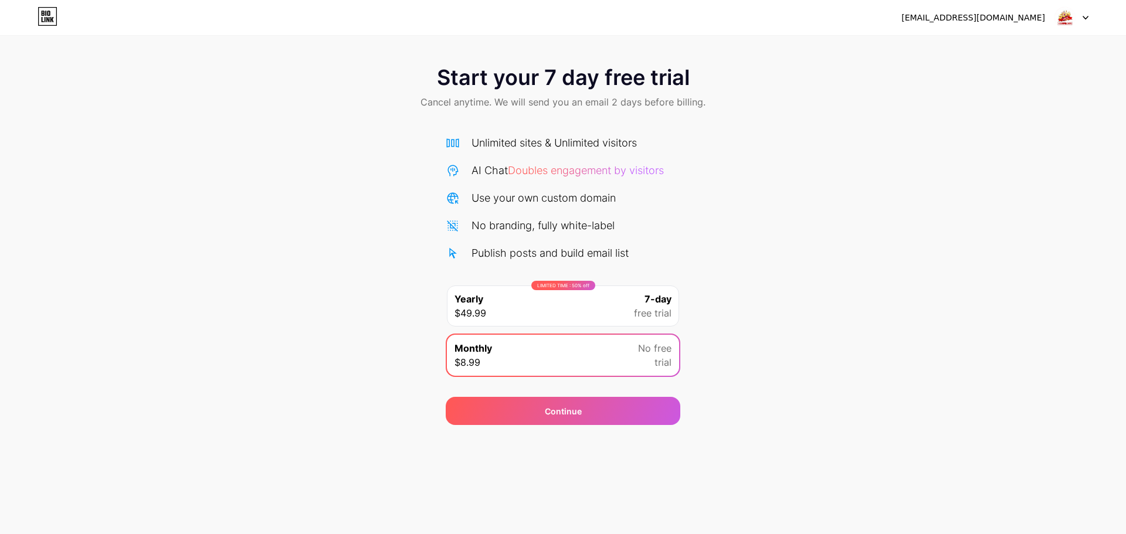
click at [782, 106] on div "Start your 7 day free trial Cancel anytime. We will send you an email 2 days be…" at bounding box center [563, 88] width 1126 height 69
click at [310, 201] on div "Start your 7 day free trial Cancel anytime. We will send you an email 2 days be…" at bounding box center [563, 239] width 1126 height 371
click at [1086, 11] on div at bounding box center [1072, 17] width 34 height 21
click at [200, 89] on div "Start your 7 day free trial Cancel anytime. We will send you an email 2 days be…" at bounding box center [563, 88] width 1126 height 69
click at [707, 451] on div "albertbok920@gmail.com Logout Link Copied Start your 7 day free trial Cancel an…" at bounding box center [563, 267] width 1126 height 534
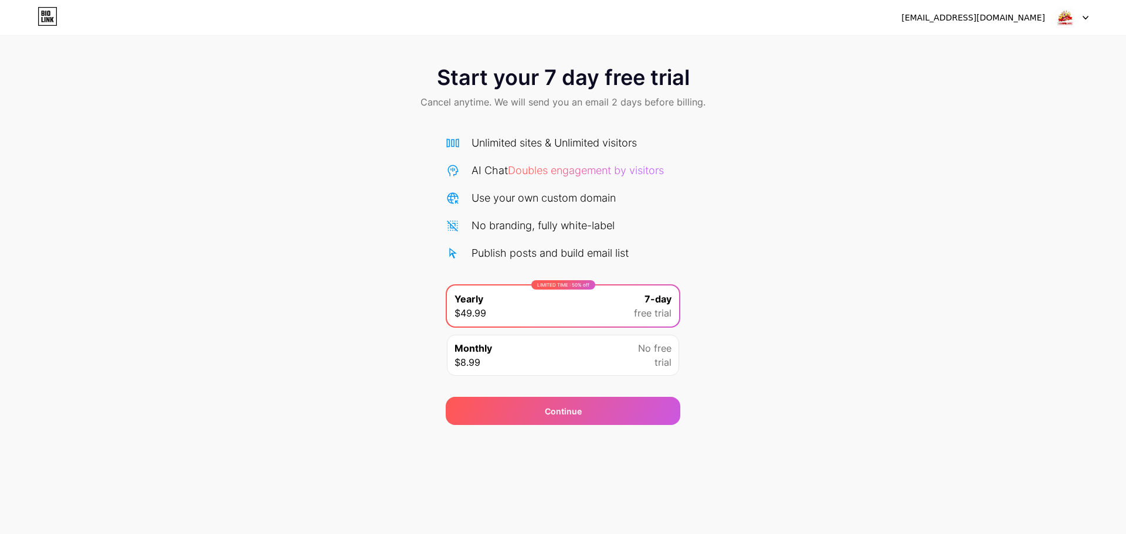
click at [606, 259] on div "Publish posts and build email list" at bounding box center [550, 253] width 157 height 16
click at [580, 226] on div "No branding, fully white-label" at bounding box center [543, 226] width 143 height 16
click at [568, 180] on div "Unlimited sites & Unlimited visitors AI Chat Doubles engagement by visitors Use…" at bounding box center [563, 198] width 235 height 126
click at [560, 232] on div "No branding, fully white-label" at bounding box center [543, 226] width 143 height 16
drag, startPoint x: 554, startPoint y: 250, endPoint x: 361, endPoint y: 131, distance: 226.3
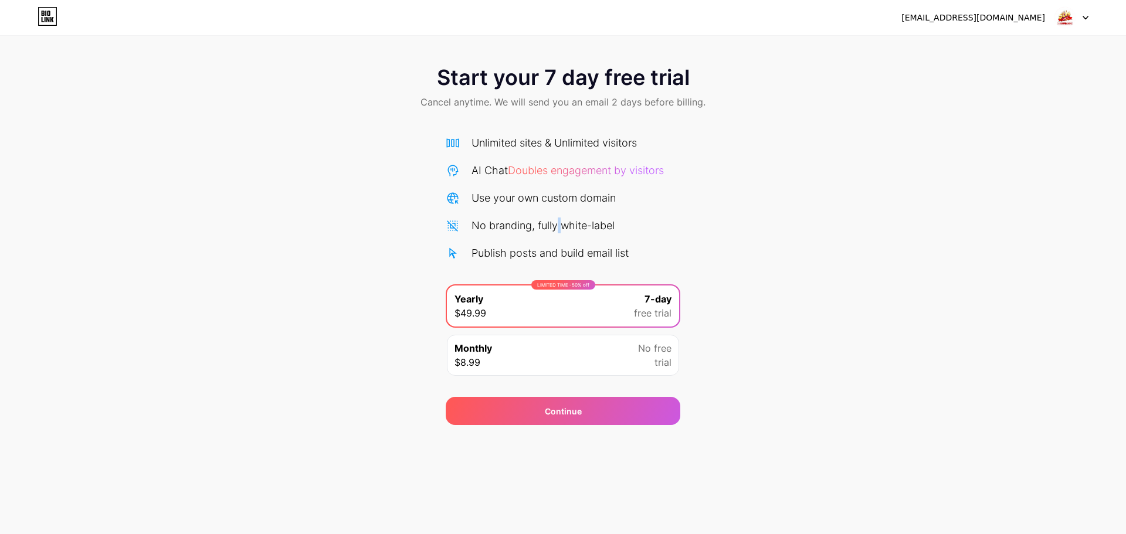
click at [553, 250] on div "Publish posts and build email list" at bounding box center [550, 253] width 157 height 16
